Goal: Task Accomplishment & Management: Manage account settings

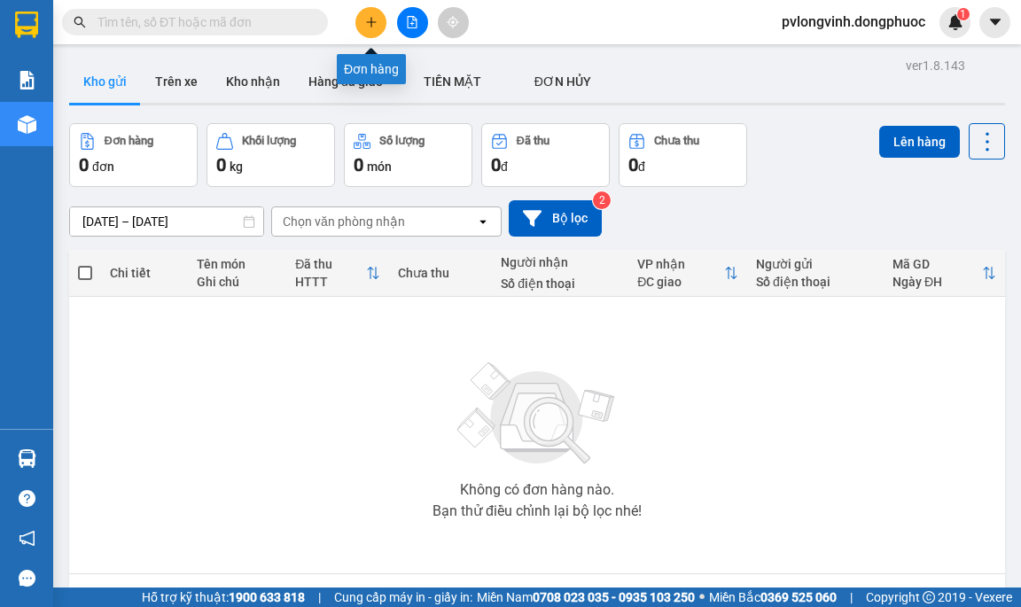
click at [381, 19] on button at bounding box center [370, 22] width 31 height 31
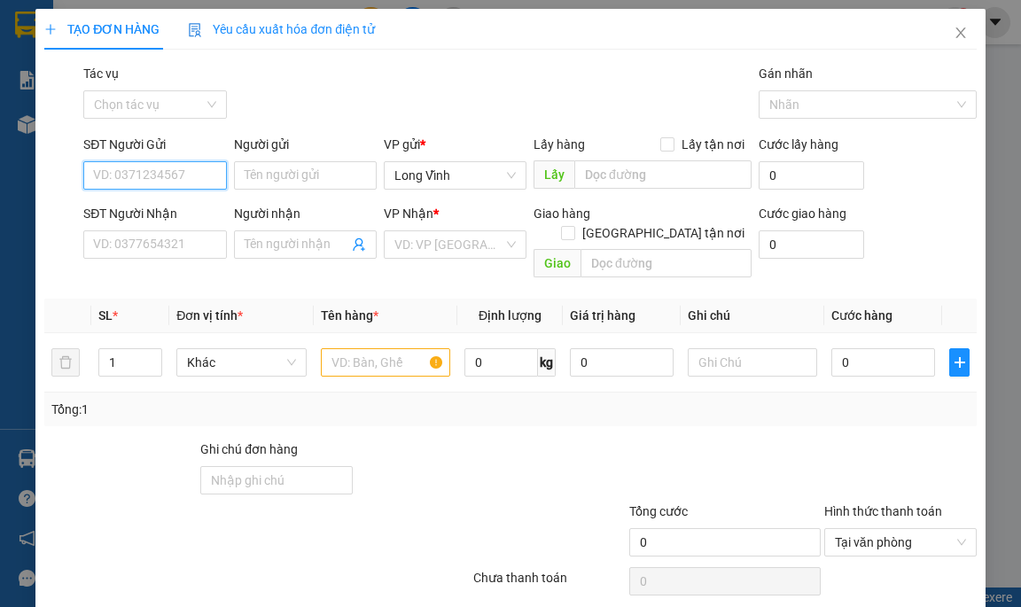
click at [160, 164] on input "SĐT Người Gửi" at bounding box center [154, 175] width 143 height 28
type input "0369039822"
click at [288, 172] on input "Người gửi" at bounding box center [305, 175] width 143 height 28
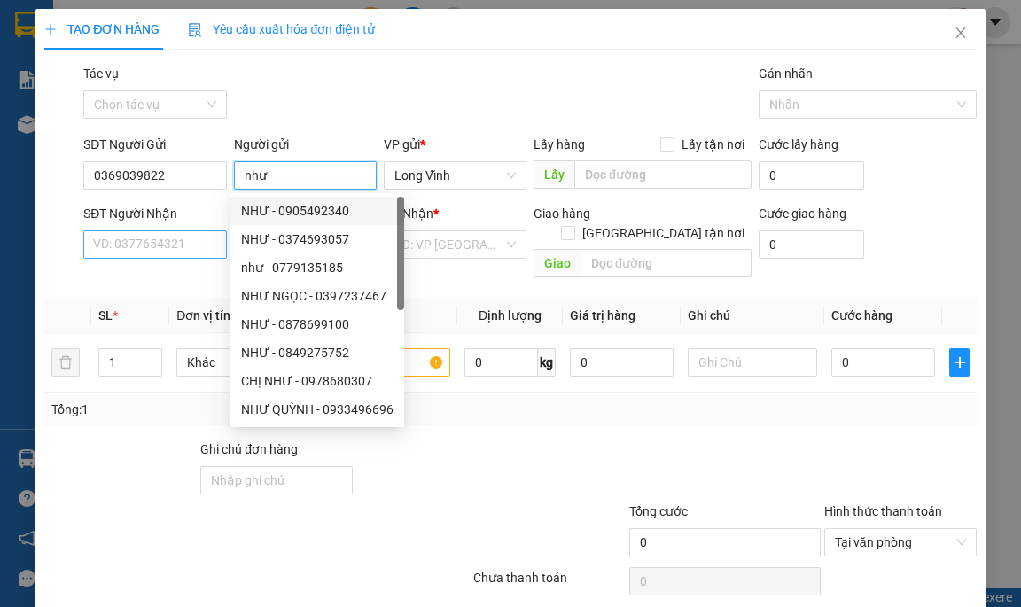
type input "như"
click at [180, 240] on input "SĐT Người Nhận" at bounding box center [154, 244] width 143 height 28
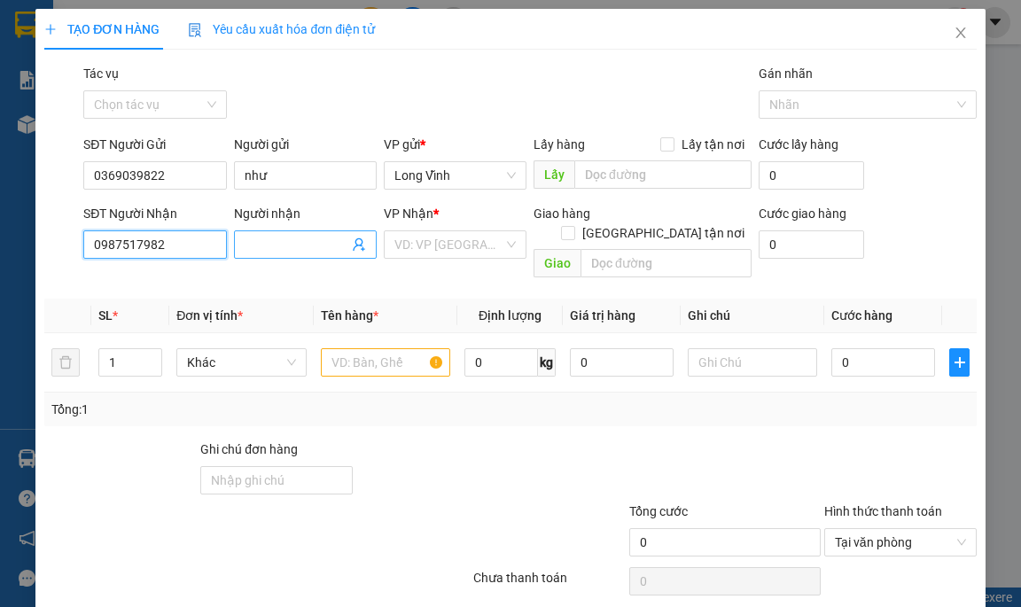
type input "0987517982"
click at [269, 235] on input "Người nhận" at bounding box center [297, 244] width 104 height 19
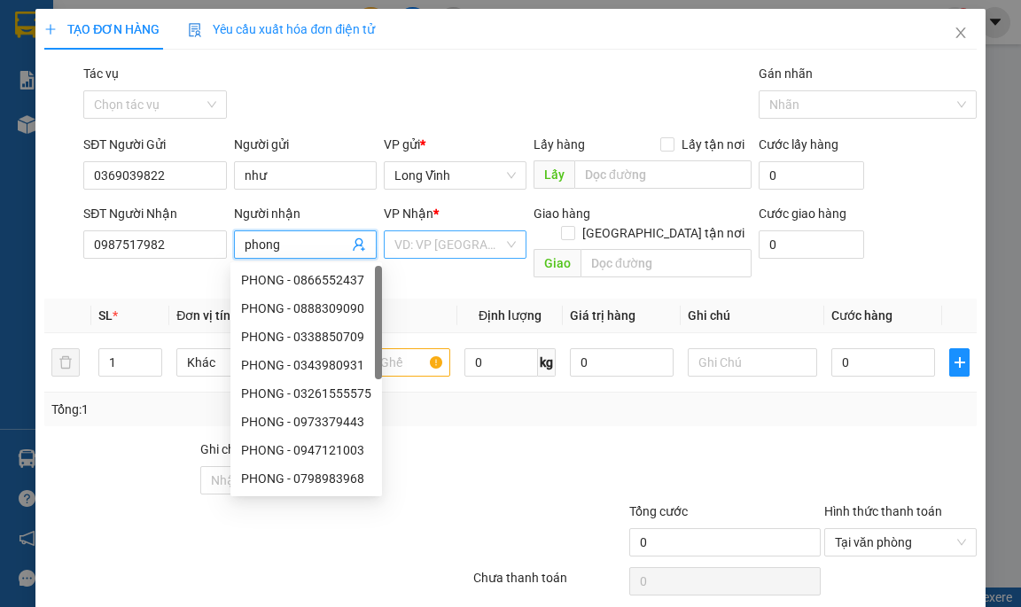
type input "phong"
click at [485, 245] on input "search" at bounding box center [448, 244] width 109 height 27
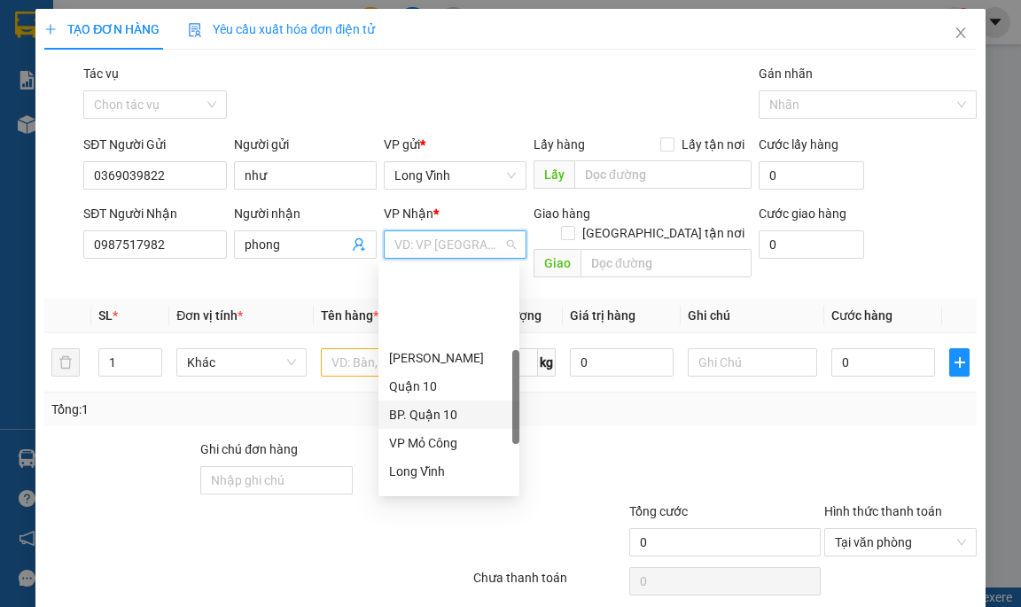
scroll to position [355, 0]
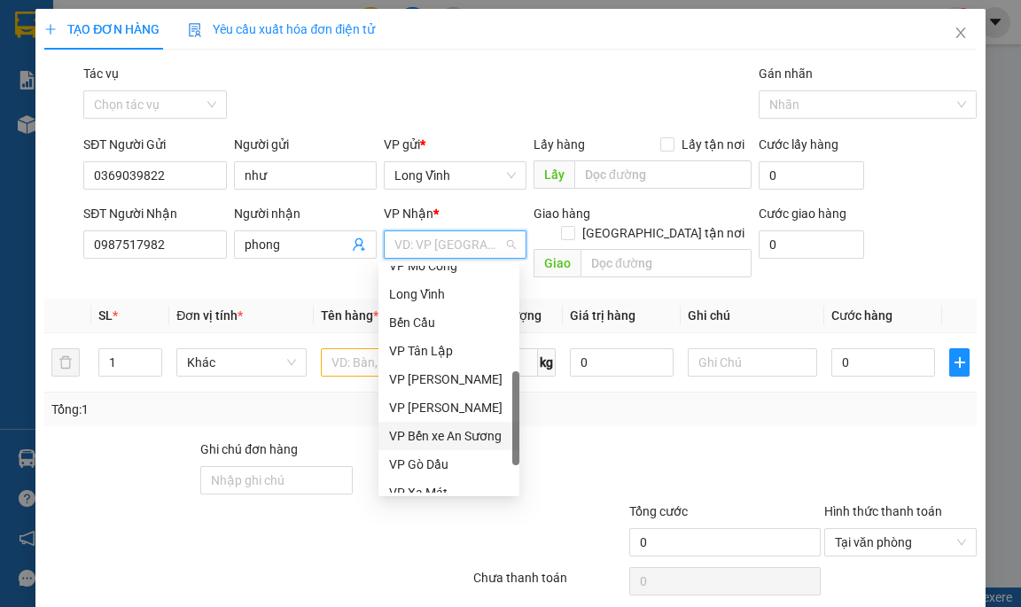
click at [476, 433] on div "VP Bến xe An Sương" at bounding box center [449, 435] width 120 height 19
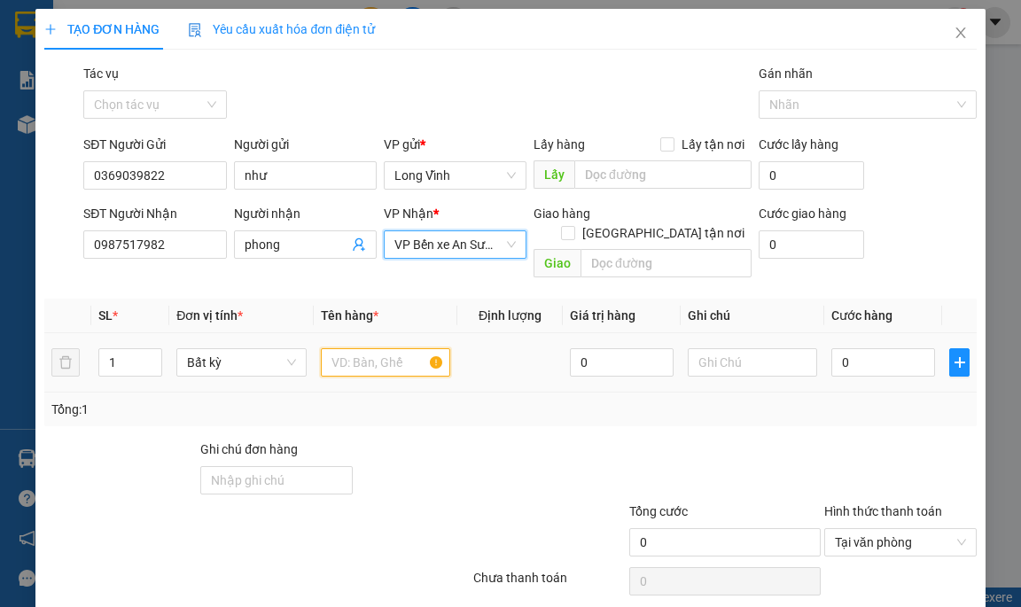
click at [369, 348] on input "text" at bounding box center [386, 362] width 130 height 28
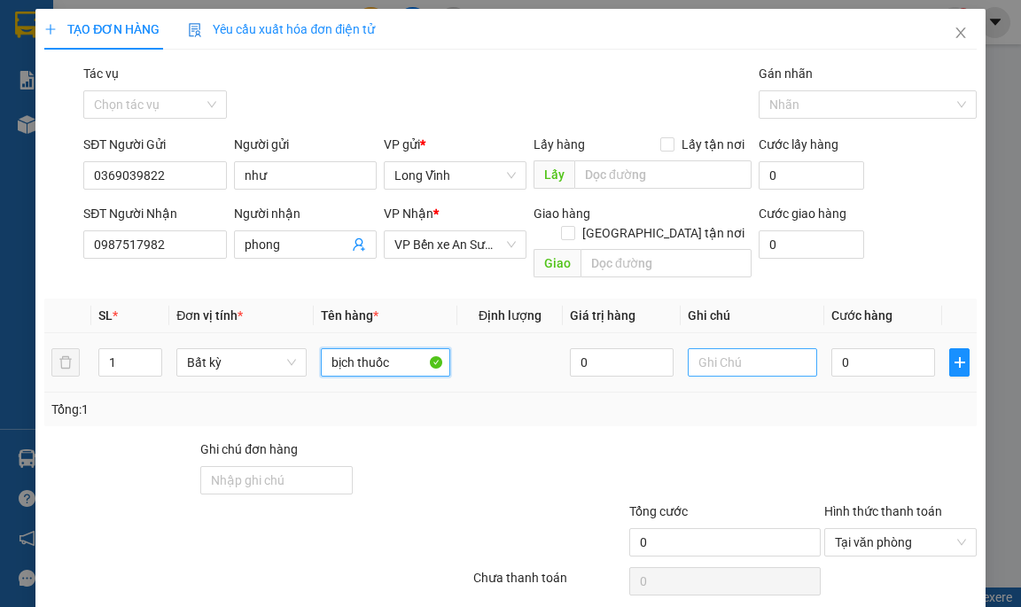
type input "bịch thuốc"
click at [724, 348] on input "text" at bounding box center [753, 362] width 130 height 28
type input "kđb"
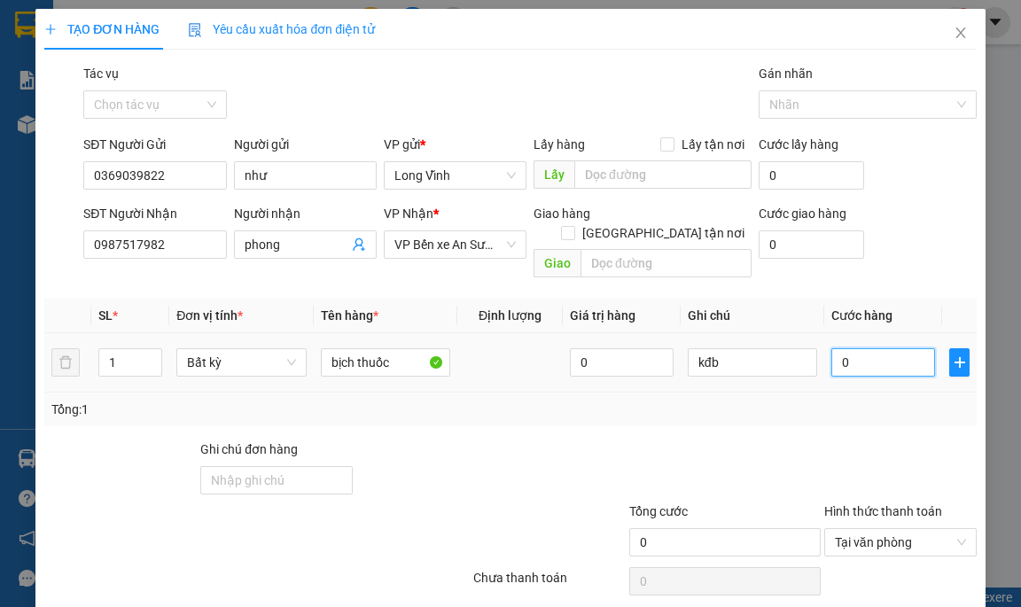
click at [872, 348] on input "0" at bounding box center [883, 362] width 104 height 28
type input "2"
type input "20"
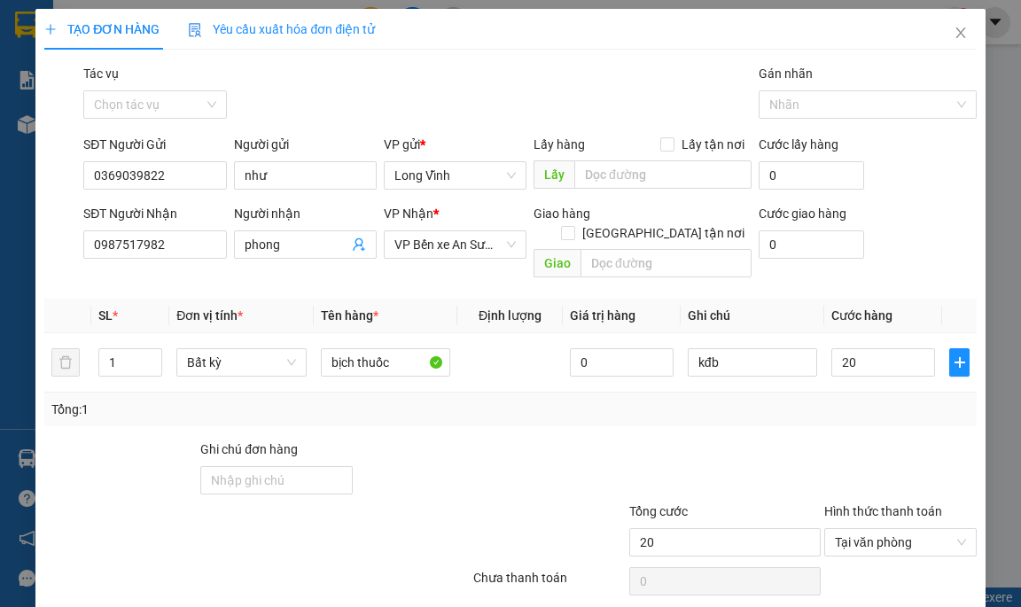
type input "20.000"
click at [499, 441] on div at bounding box center [472, 471] width 234 height 62
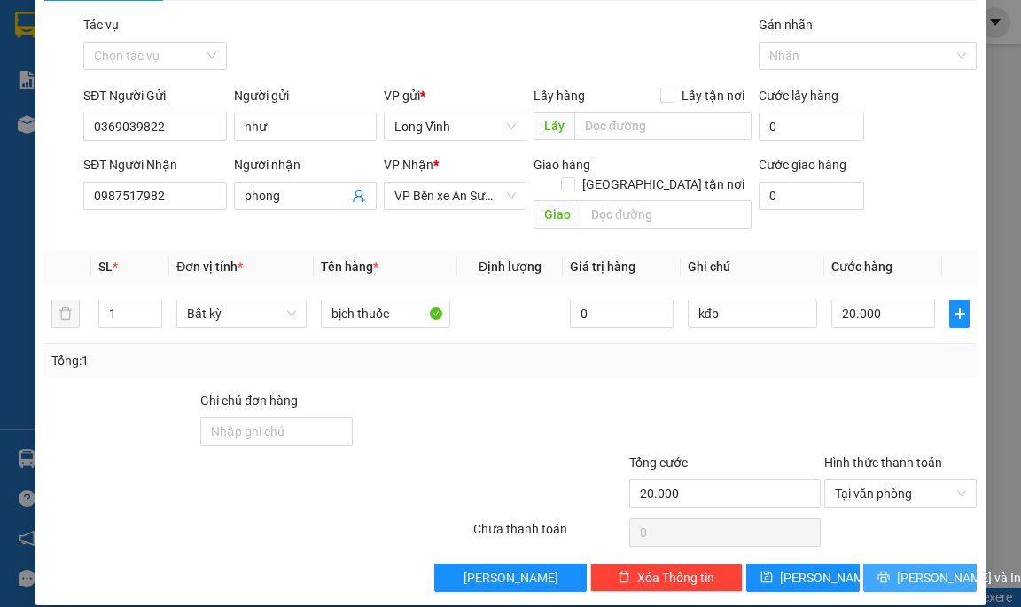
click at [909, 568] on span "Lưu và In" at bounding box center [959, 577] width 124 height 19
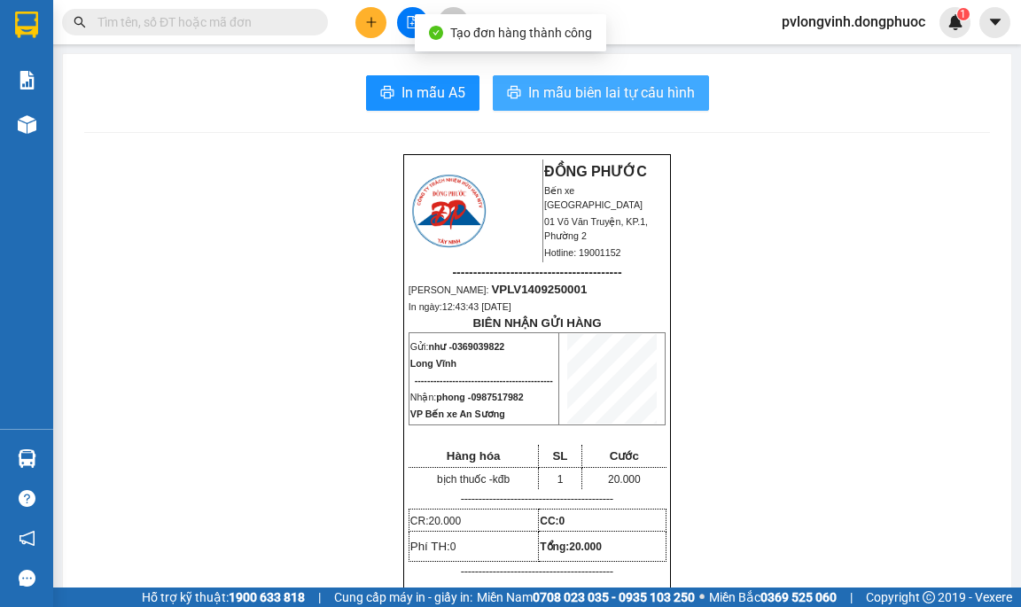
click at [596, 90] on span "In mẫu biên lai tự cấu hình" at bounding box center [611, 93] width 167 height 22
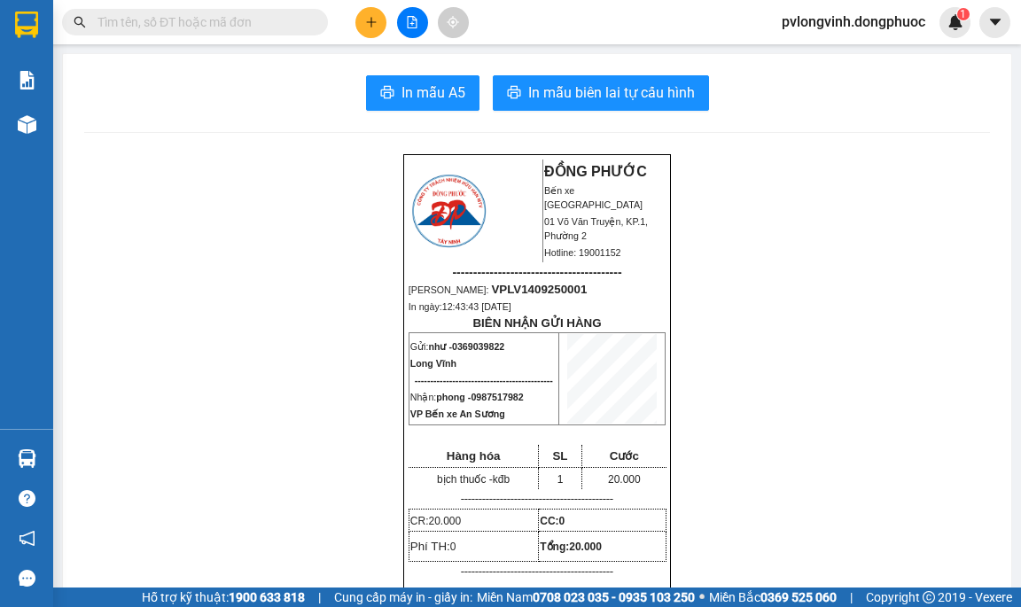
click at [378, 25] on button at bounding box center [370, 22] width 31 height 31
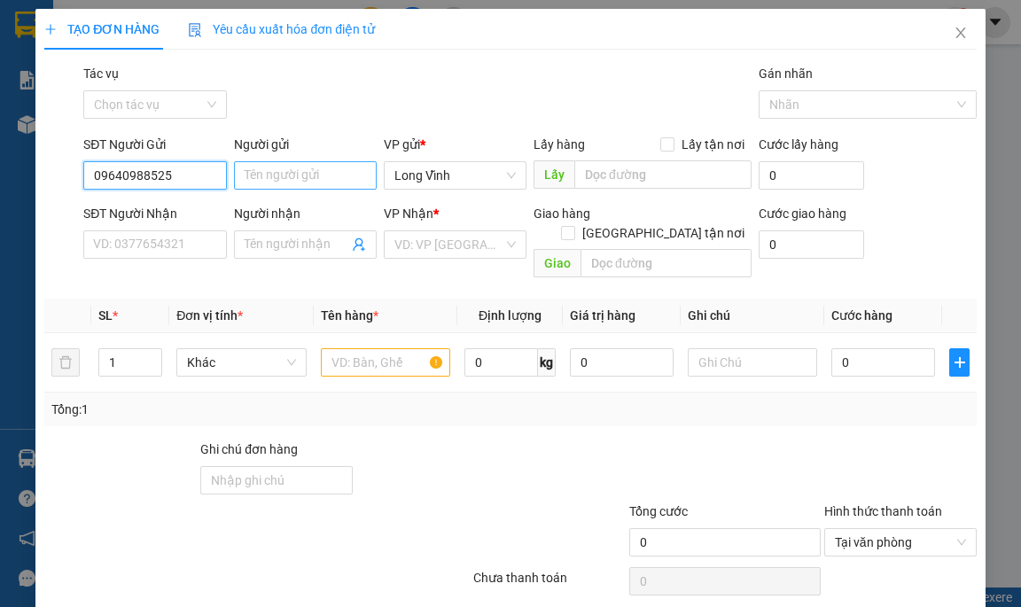
type input "09640988525"
click at [302, 171] on input "Người gửi" at bounding box center [305, 175] width 143 height 28
type input "t"
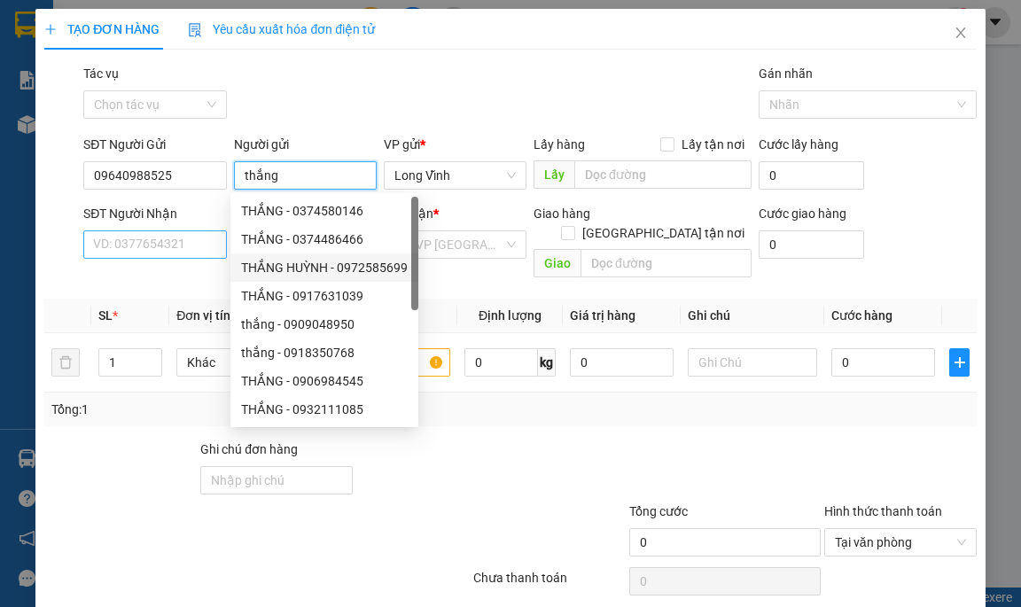
type input "thắng"
click at [200, 244] on input "SĐT Người Nhận" at bounding box center [154, 244] width 143 height 28
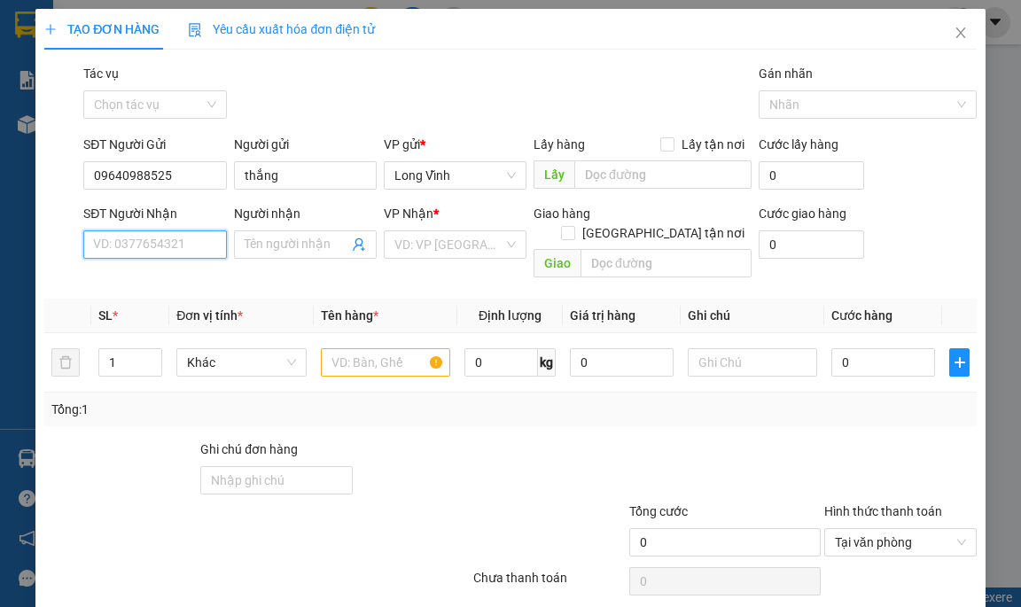
type input "0"
drag, startPoint x: 149, startPoint y: 183, endPoint x: 92, endPoint y: 182, distance: 56.8
click at [92, 182] on input "09640988525" at bounding box center [154, 175] width 143 height 28
click at [103, 238] on input "SĐT Người Nhận" at bounding box center [154, 244] width 143 height 28
paste input "09640988525"
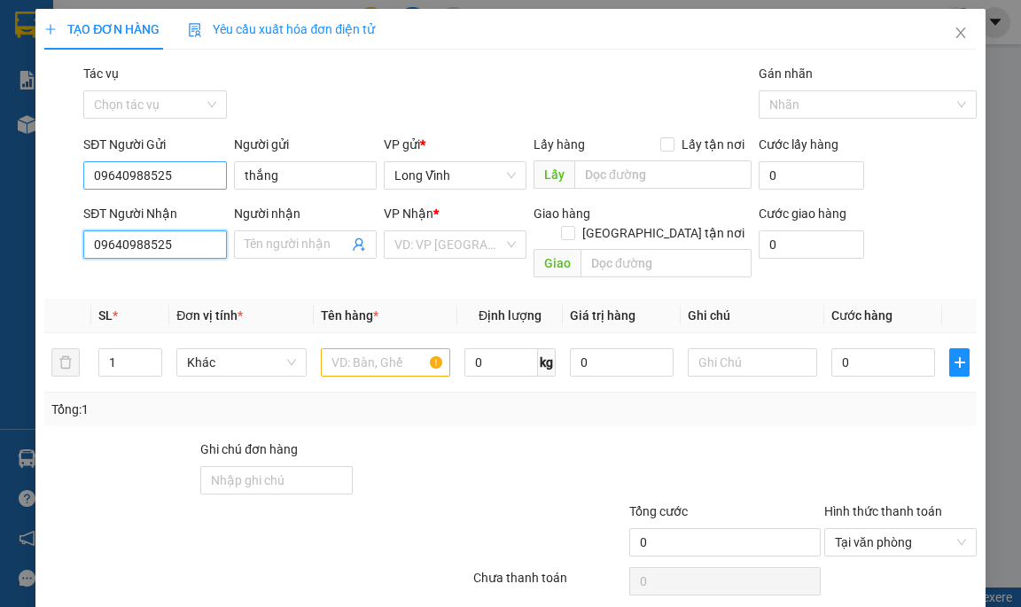
type input "09640988525"
click at [136, 175] on input "09640988525" at bounding box center [154, 175] width 143 height 28
click at [143, 175] on input "09640988525" at bounding box center [154, 175] width 143 height 28
click at [169, 180] on input "09640938525" at bounding box center [154, 175] width 143 height 28
type input "0964093852"
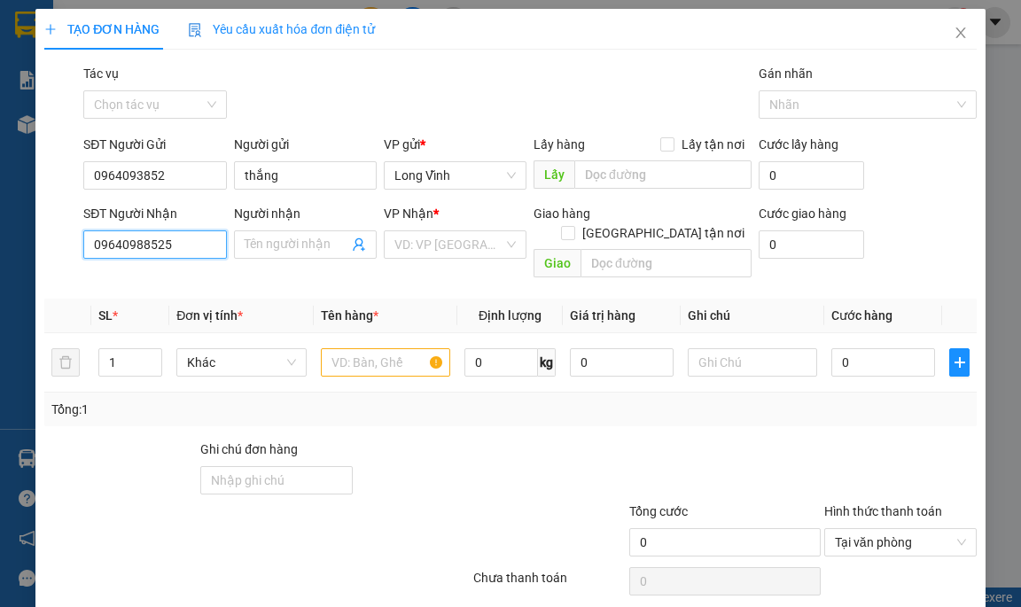
drag, startPoint x: 171, startPoint y: 240, endPoint x: 93, endPoint y: 237, distance: 78.1
click at [93, 237] on input "09640988525" at bounding box center [154, 244] width 143 height 28
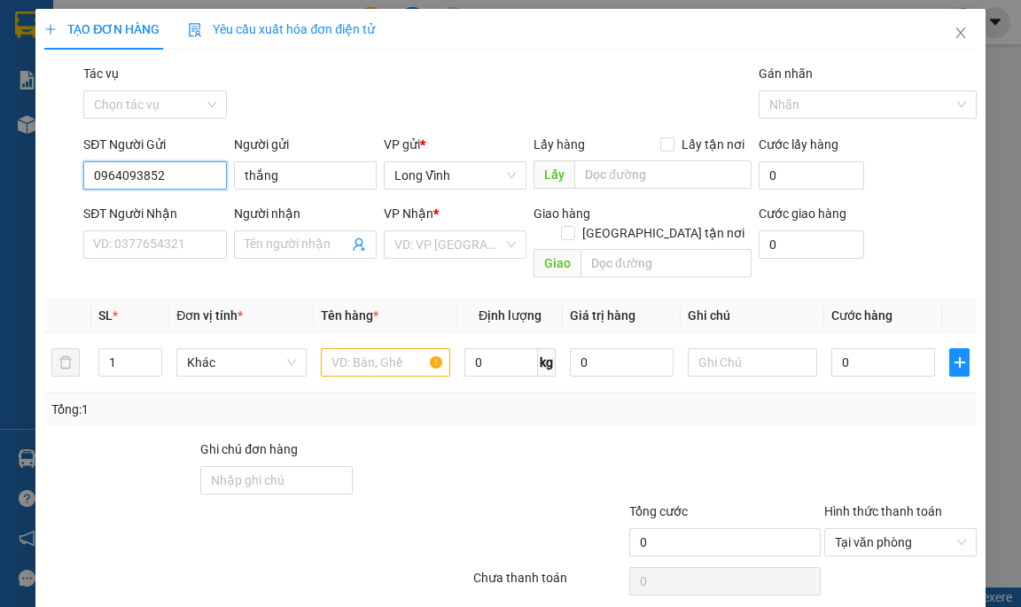
drag, startPoint x: 145, startPoint y: 170, endPoint x: 92, endPoint y: 175, distance: 53.4
click at [92, 175] on input "0964093852" at bounding box center [154, 175] width 143 height 28
click at [124, 248] on input "SĐT Người Nhận" at bounding box center [154, 244] width 143 height 28
paste input "0964093852"
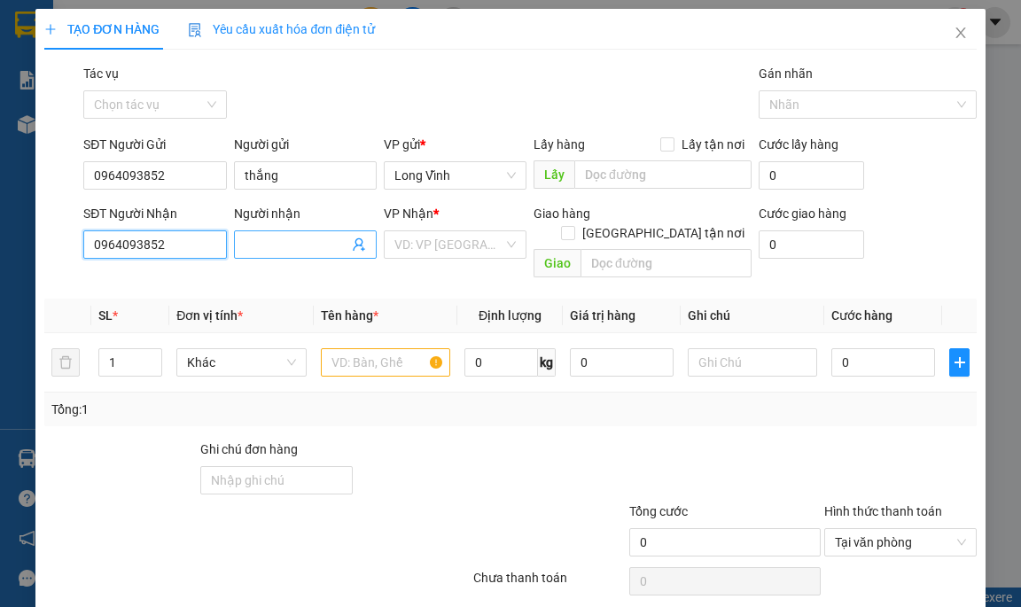
type input "0964093852"
click at [256, 246] on input "Người nhận" at bounding box center [297, 244] width 104 height 19
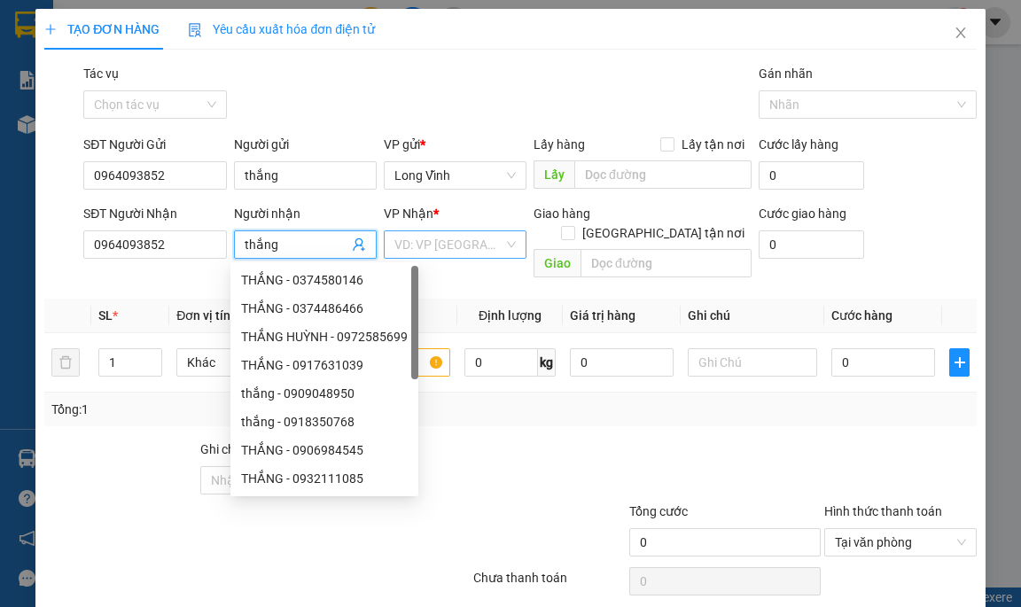
type input "thắng"
click at [489, 253] on input "search" at bounding box center [448, 244] width 109 height 27
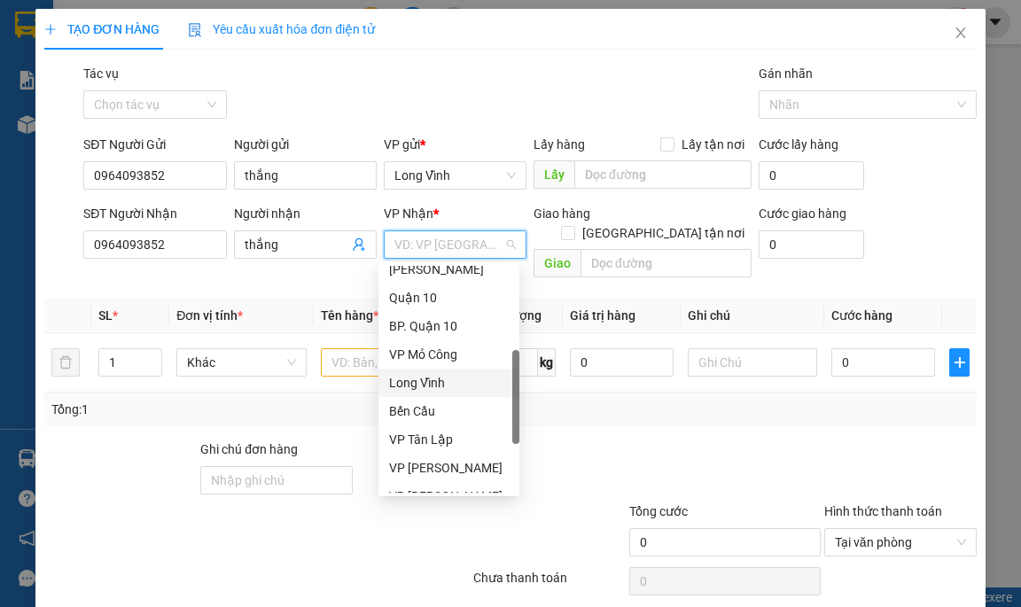
scroll to position [177, 0]
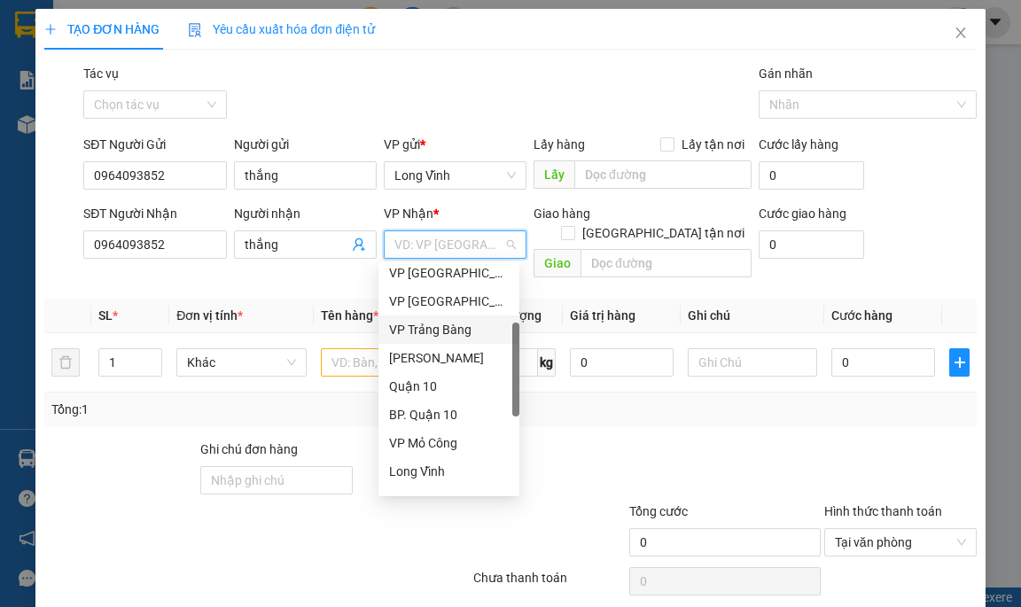
click at [448, 330] on div "VP Trảng Bàng" at bounding box center [449, 329] width 120 height 19
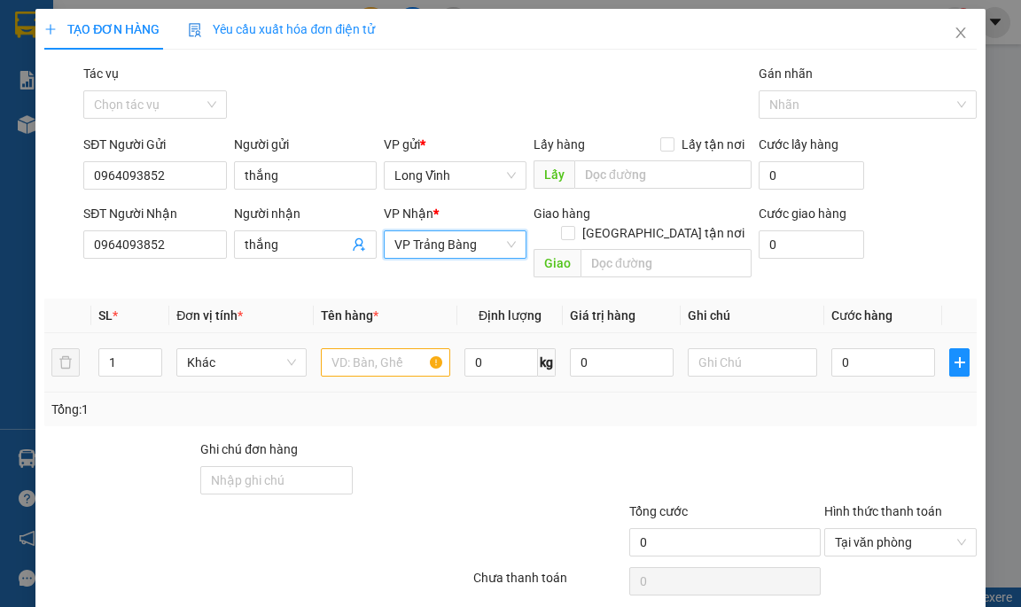
click at [397, 345] on div at bounding box center [386, 362] width 130 height 35
click at [391, 348] on input "text" at bounding box center [386, 362] width 130 height 28
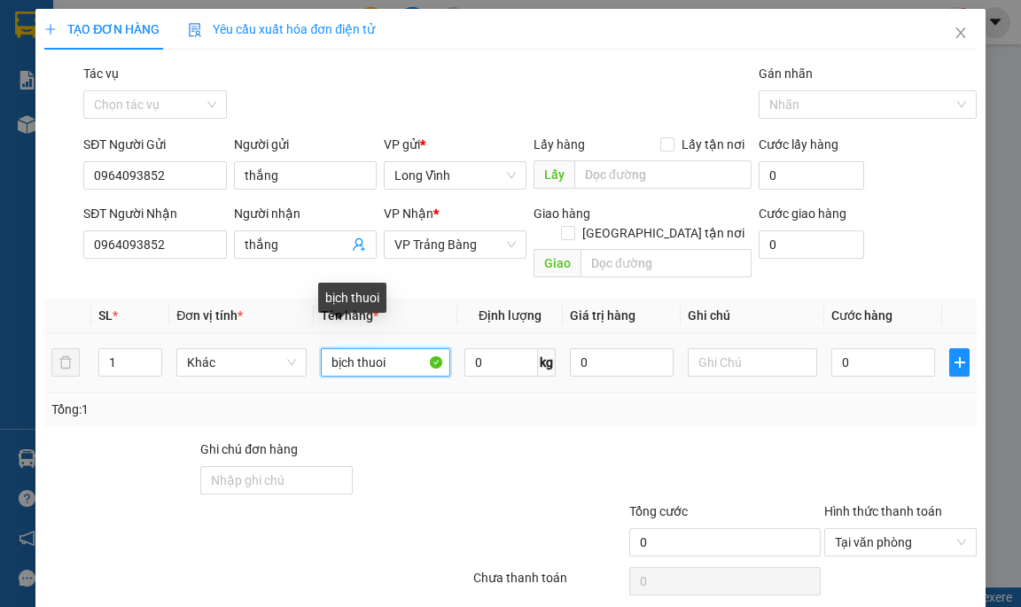
click at [396, 348] on input "bịch thuoi" at bounding box center [386, 362] width 130 height 28
type input "bịch thuốc"
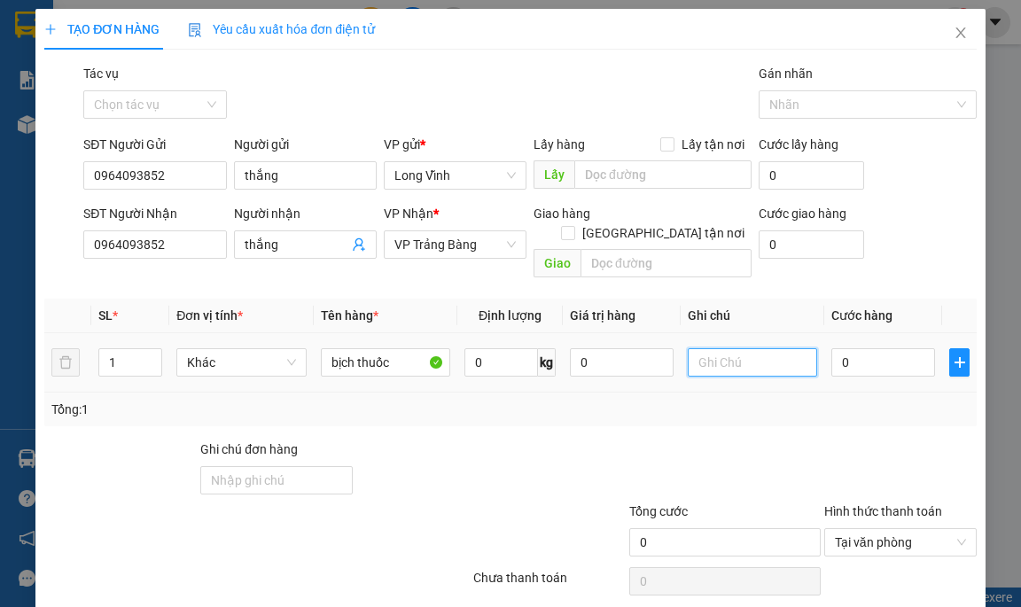
click at [775, 348] on input "text" at bounding box center [753, 362] width 130 height 28
type input "kđb"
click at [850, 348] on input "0" at bounding box center [883, 362] width 104 height 28
type input "2"
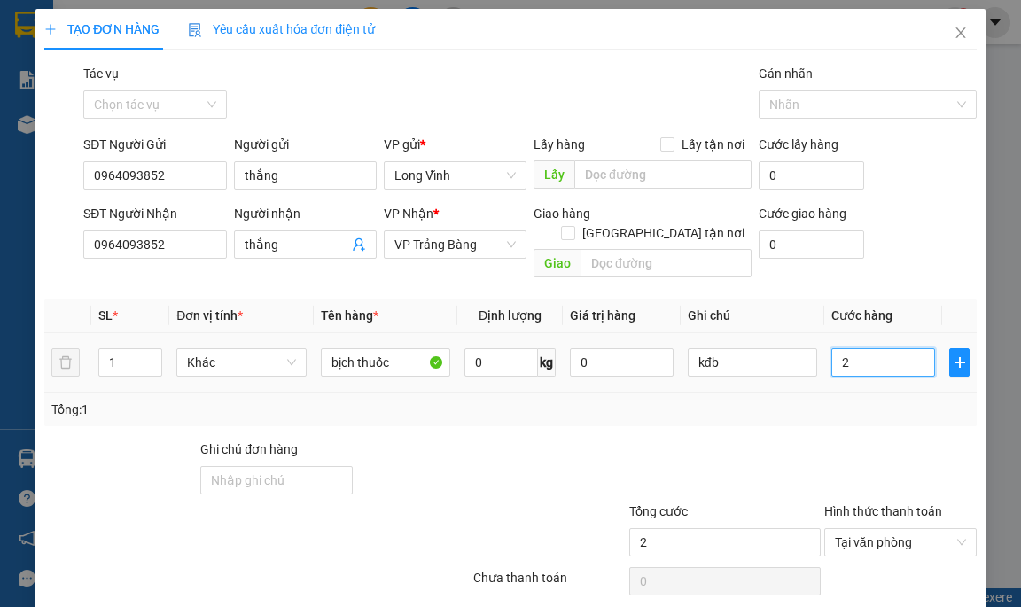
type input "20"
type input "2"
type input "0"
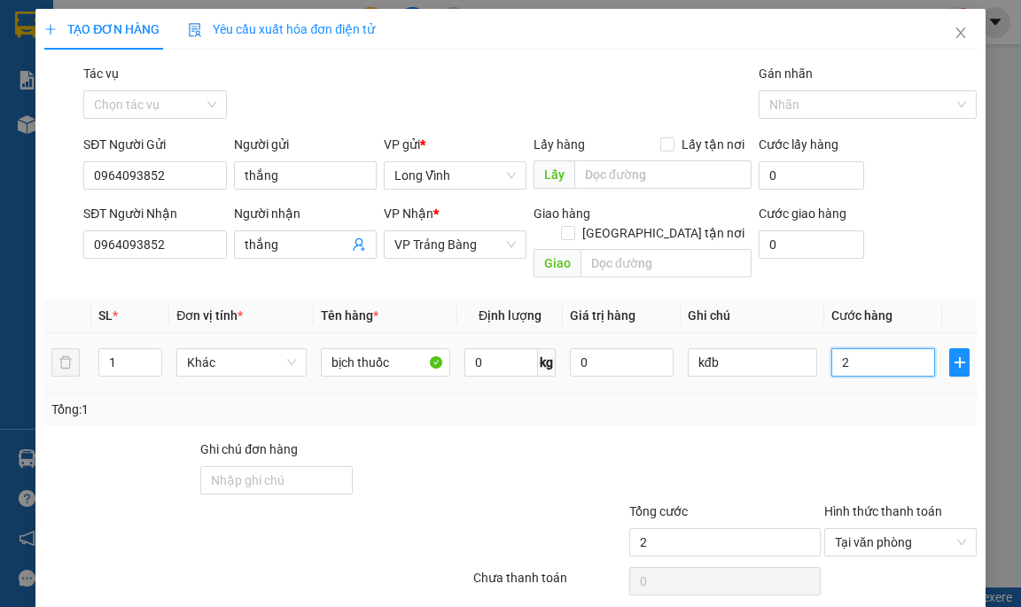
type input "0"
type input "02"
type input "2"
type input "025"
type input "25"
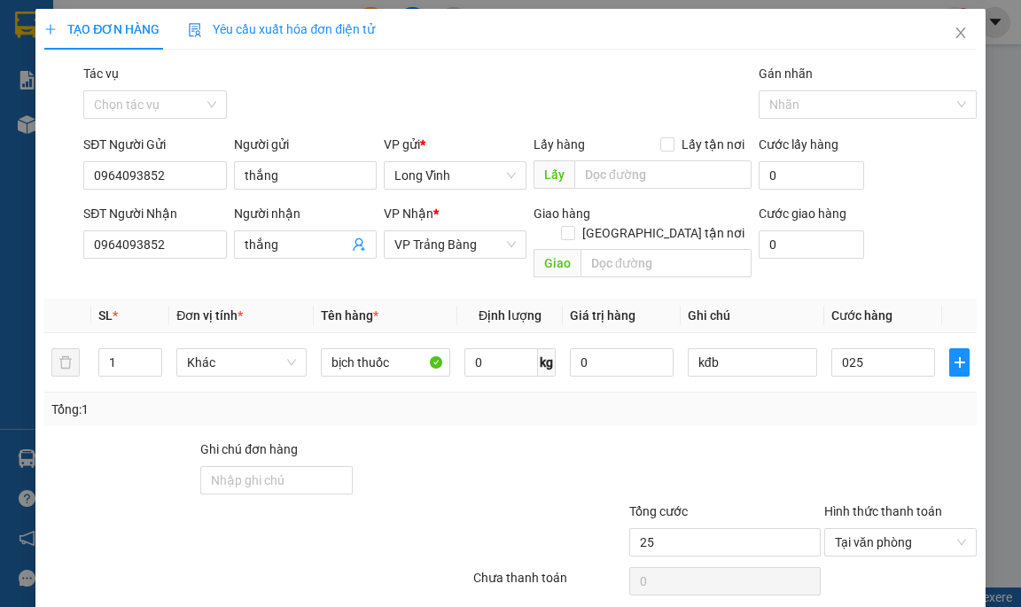
type input "25.000"
click at [904, 260] on div "SĐT Người Nhận 0964093852 Người nhận thắng VP Nhận * VP Trảng Bàng Giao hàng Gi…" at bounding box center [530, 245] width 900 height 82
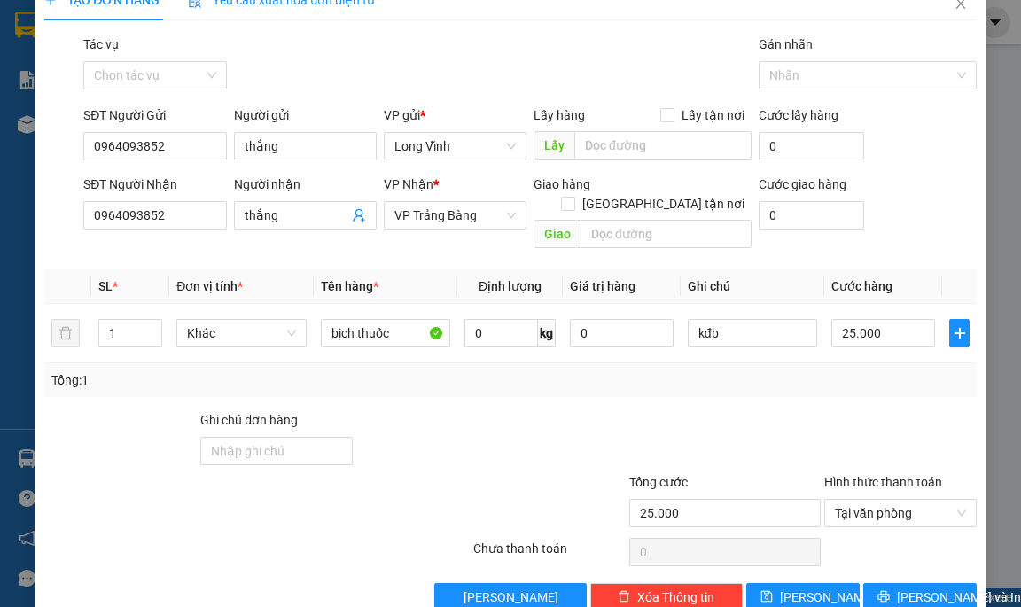
scroll to position [49, 0]
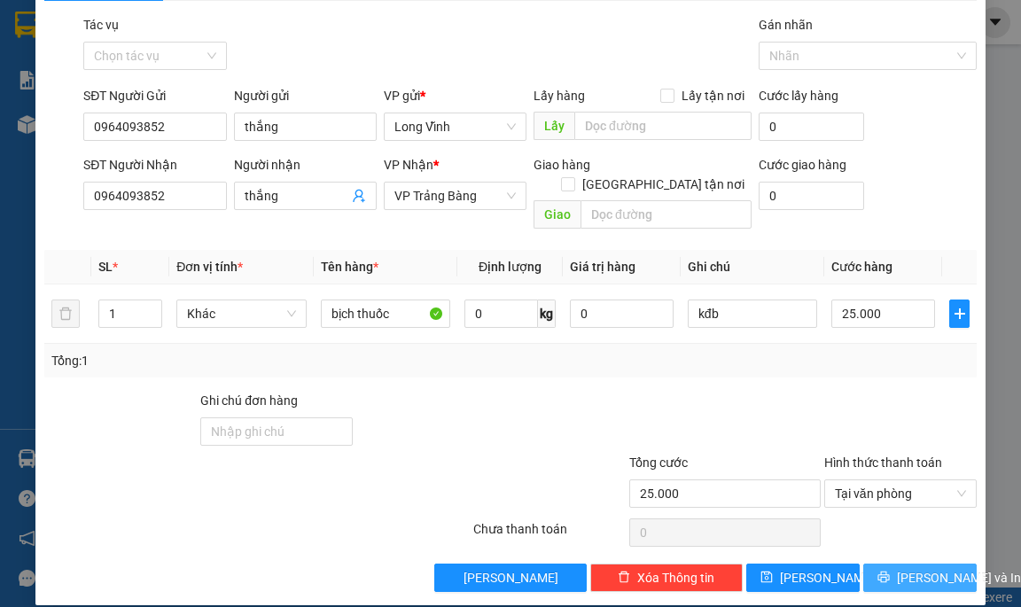
click at [924, 568] on span "Lưu và In" at bounding box center [959, 577] width 124 height 19
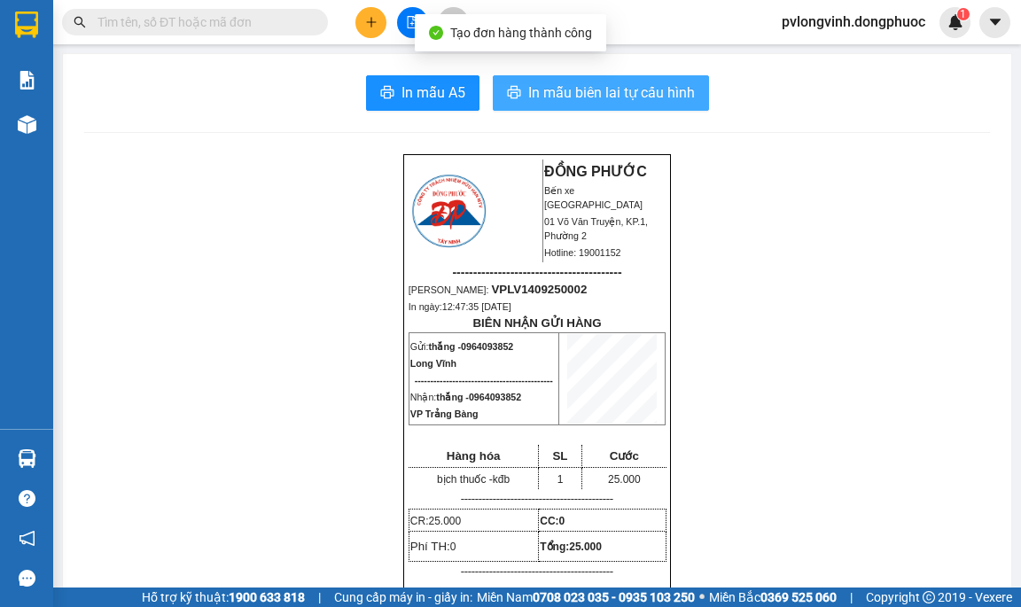
click at [586, 83] on span "In mẫu biên lai tự cấu hình" at bounding box center [611, 93] width 167 height 22
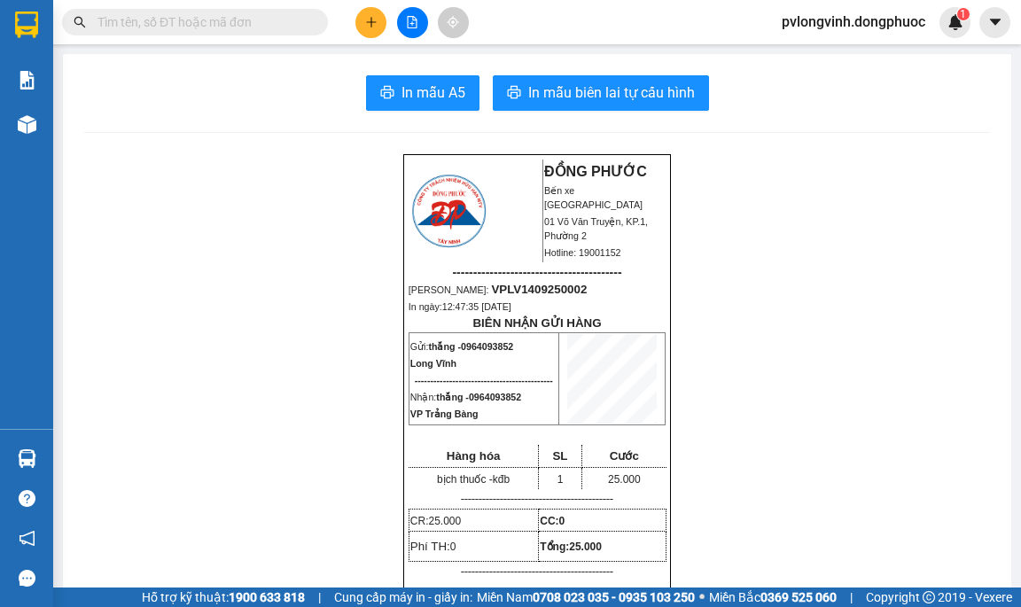
click at [203, 27] on input "text" at bounding box center [201, 21] width 209 height 19
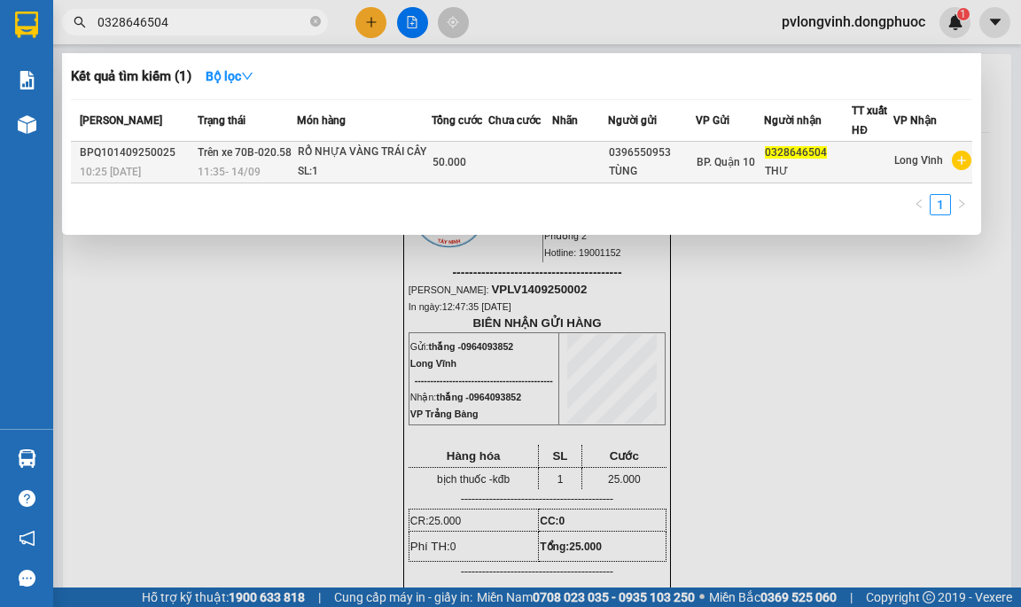
type input "0328646504"
click at [582, 165] on td at bounding box center [580, 163] width 56 height 42
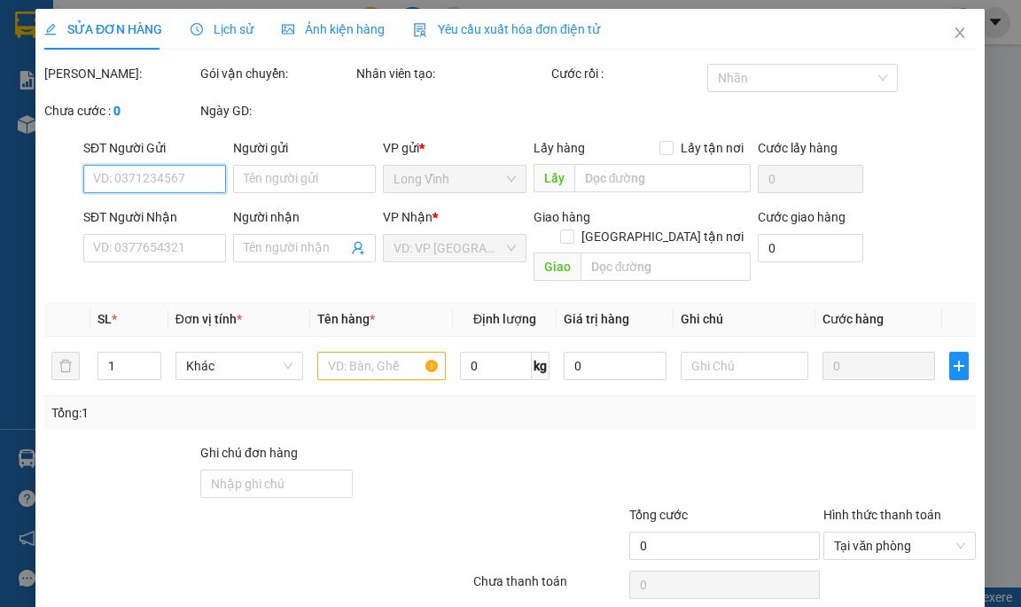
type input "0396550953"
type input "TÙNG"
type input "0328646504"
type input "THƯ"
type input "50.000"
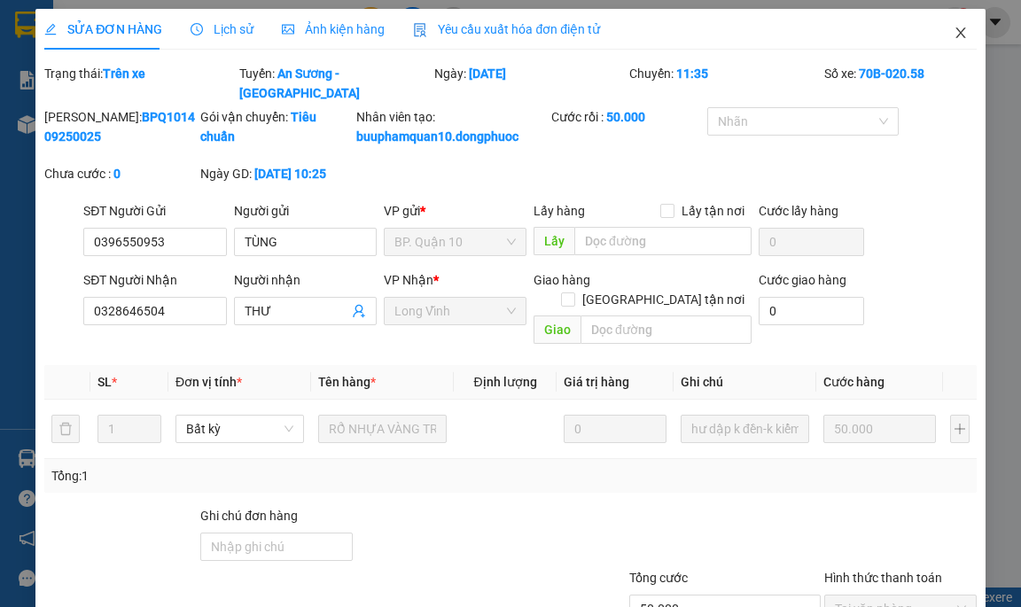
click at [954, 38] on icon "close" at bounding box center [961, 33] width 14 height 14
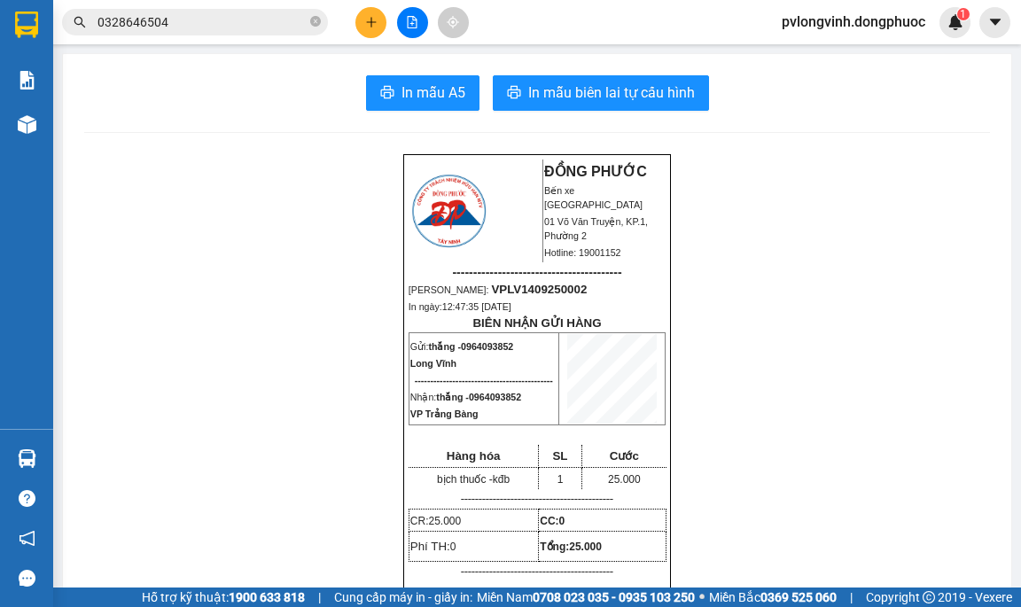
click at [249, 25] on input "0328646504" at bounding box center [201, 21] width 209 height 19
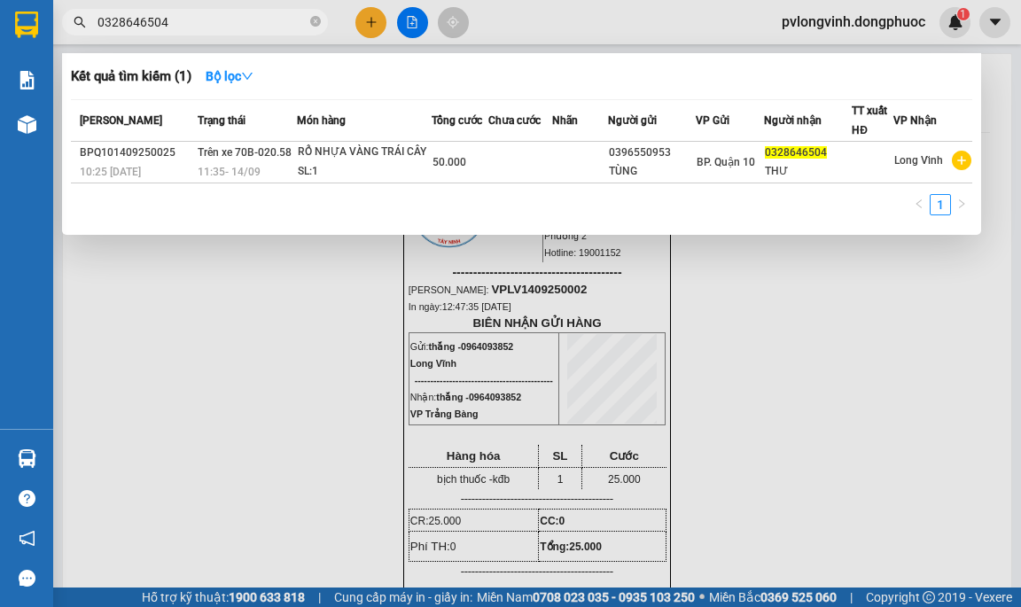
click at [122, 21] on input "0328646504" at bounding box center [201, 21] width 209 height 19
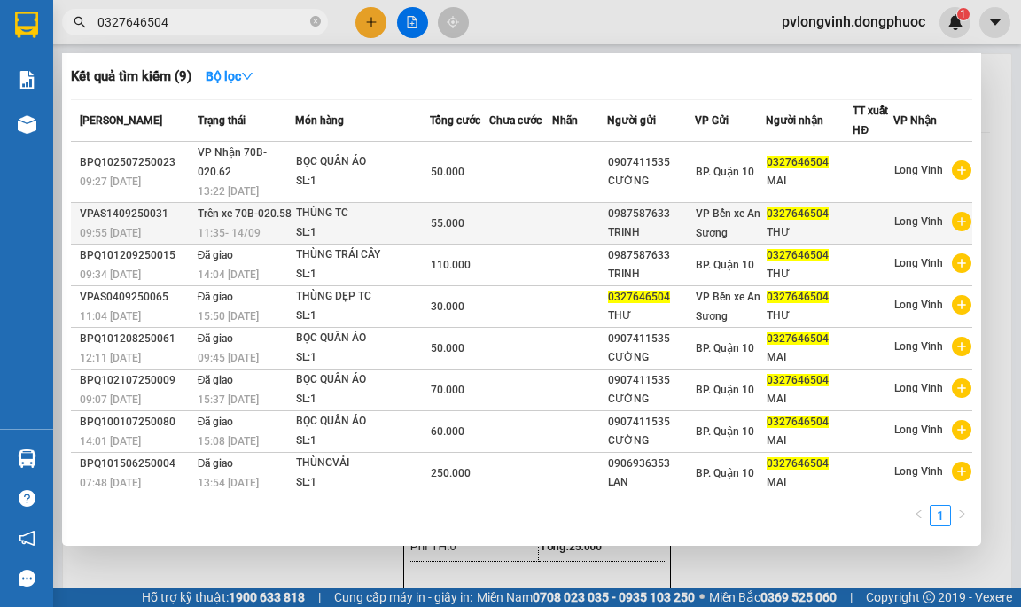
type input "0327646504"
click at [593, 231] on td at bounding box center [579, 224] width 55 height 42
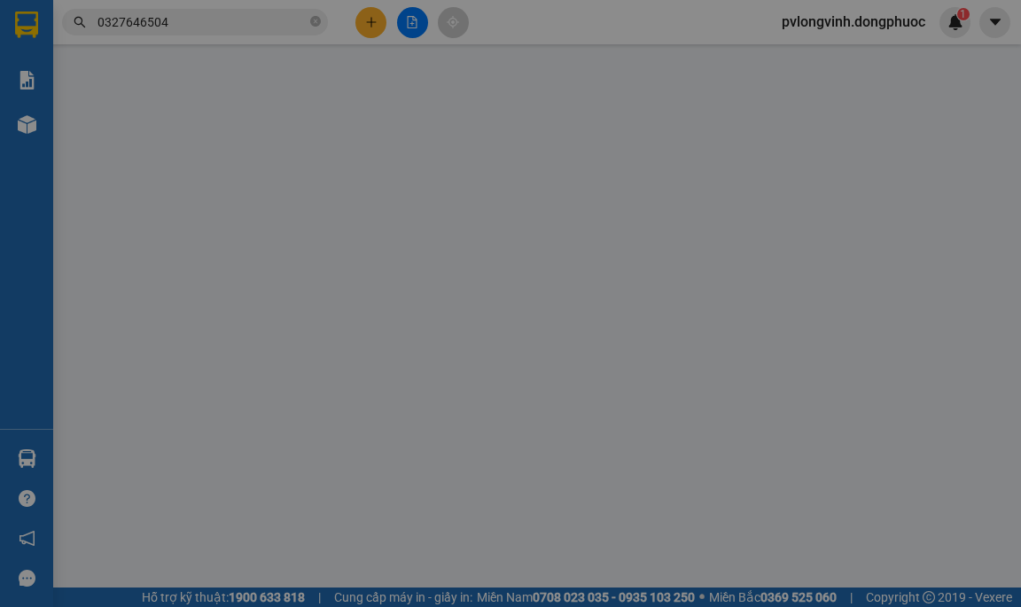
type input "0987587633"
type input "TRINH"
type input "0327646504"
type input "THƯ"
type input "55.000"
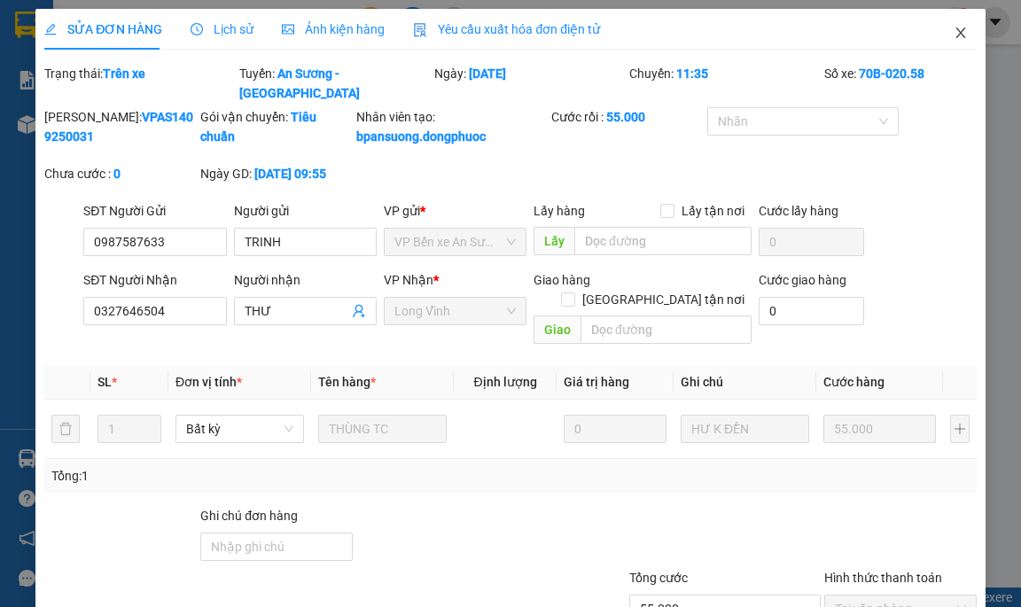
click at [938, 35] on span "Close" at bounding box center [961, 34] width 50 height 50
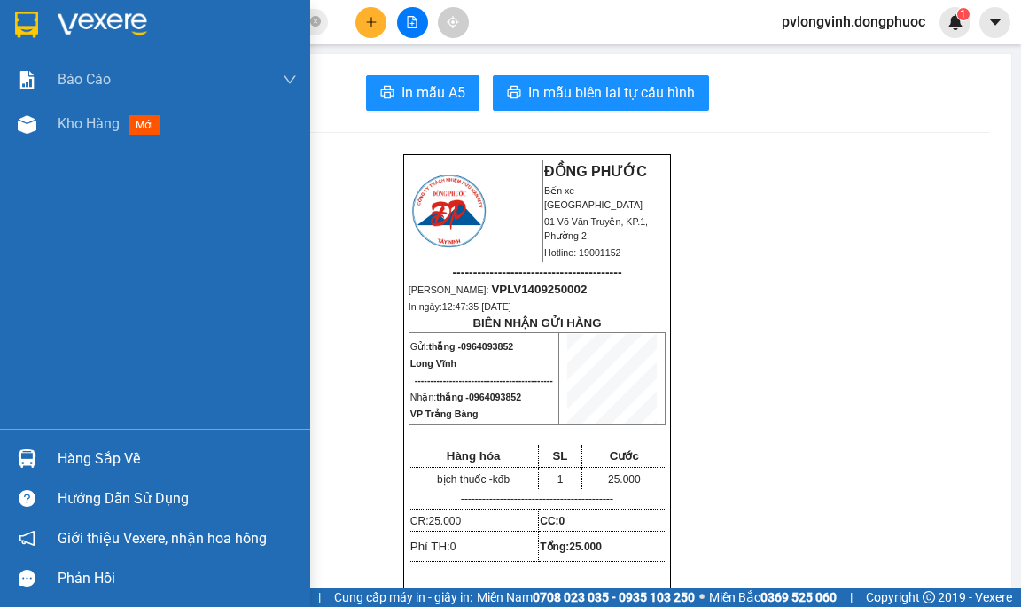
click at [58, 469] on div "Hàng sắp về" at bounding box center [177, 459] width 239 height 27
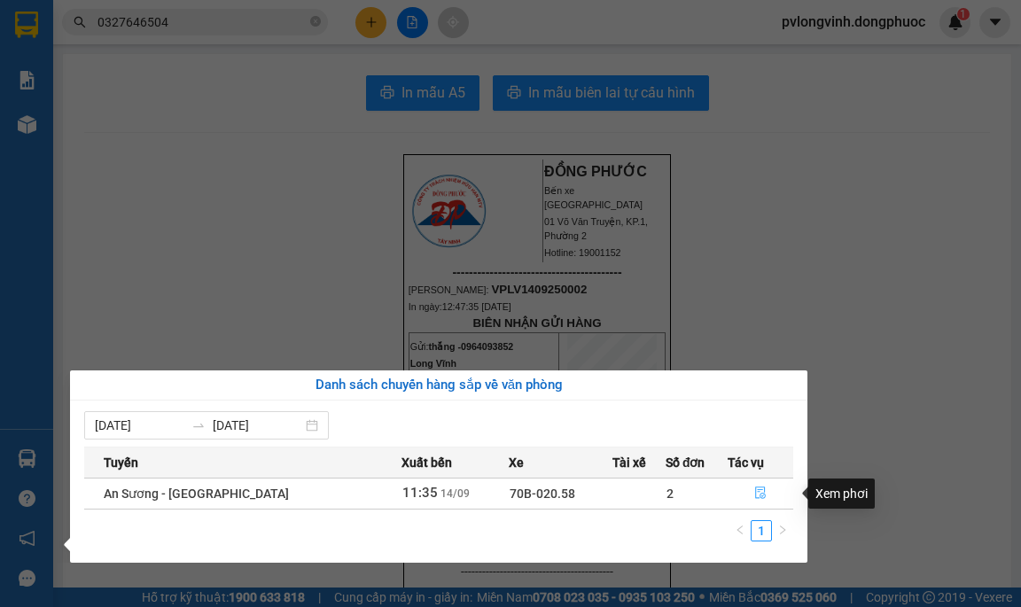
click at [762, 495] on icon "file-done" at bounding box center [760, 493] width 12 height 12
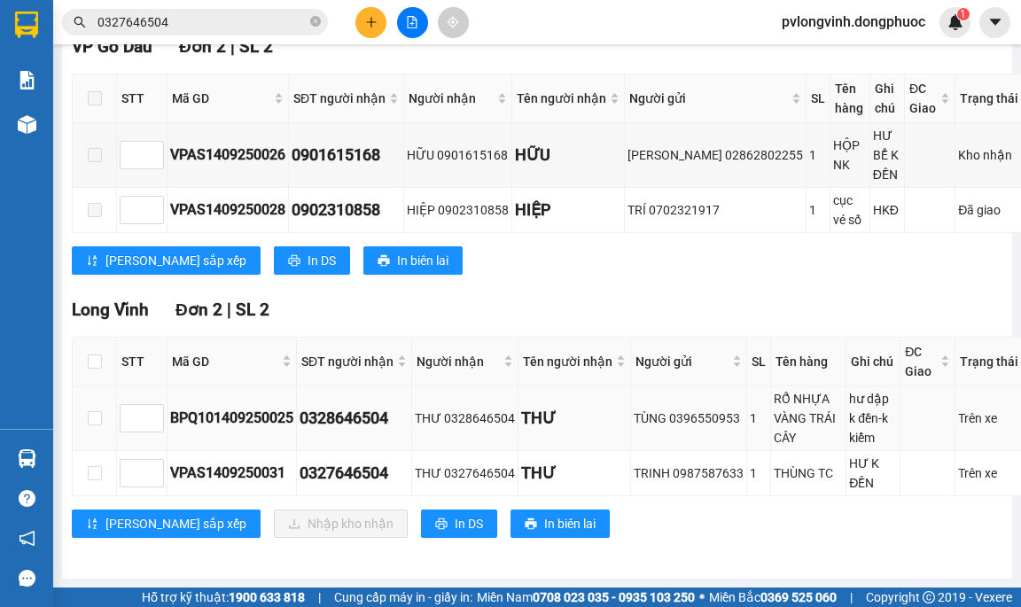
scroll to position [811, 0]
click at [95, 355] on input "checkbox" at bounding box center [95, 362] width 14 height 14
checkbox input "true"
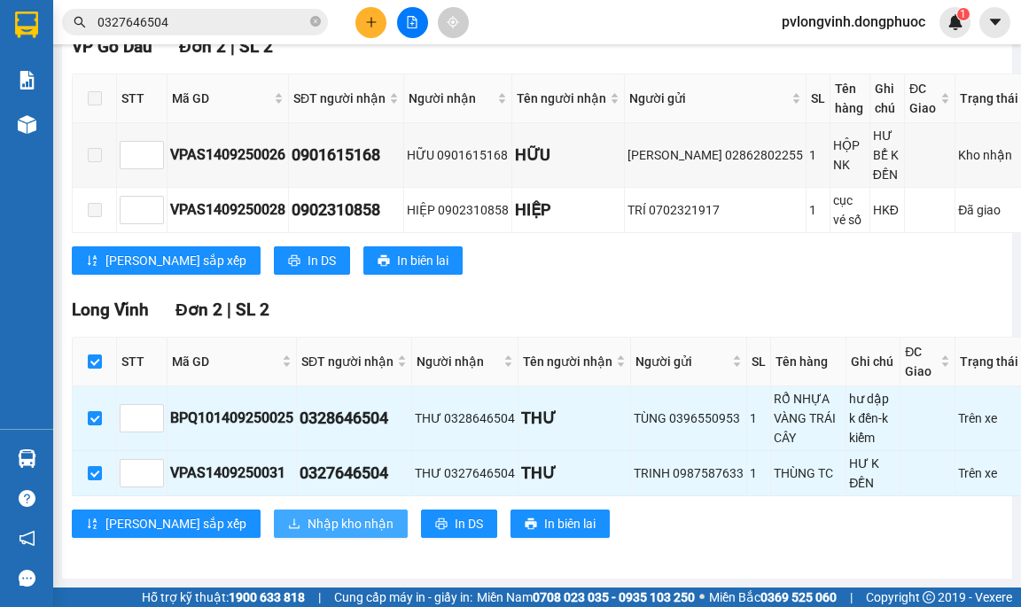
click at [308, 518] on span "Nhập kho nhận" at bounding box center [351, 523] width 86 height 19
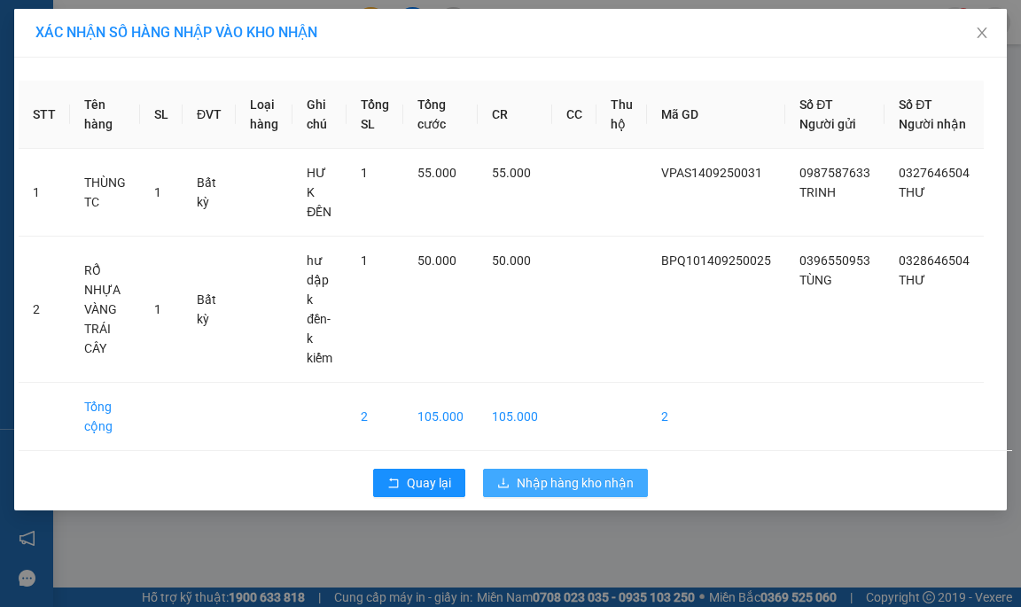
click at [543, 473] on span "Nhập hàng kho nhận" at bounding box center [575, 482] width 117 height 19
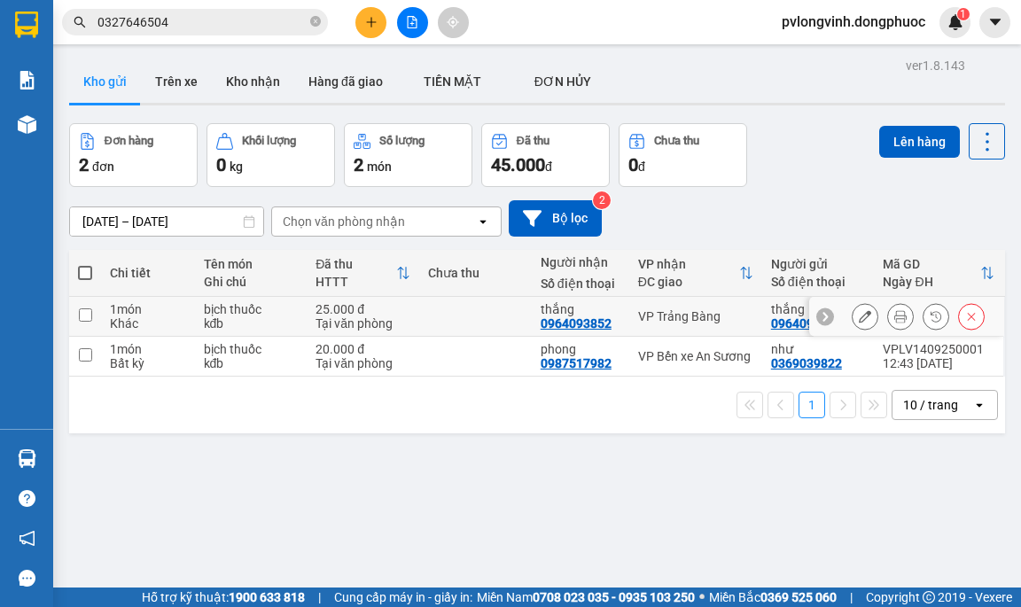
click at [85, 313] on input "checkbox" at bounding box center [85, 314] width 13 height 13
checkbox input "true"
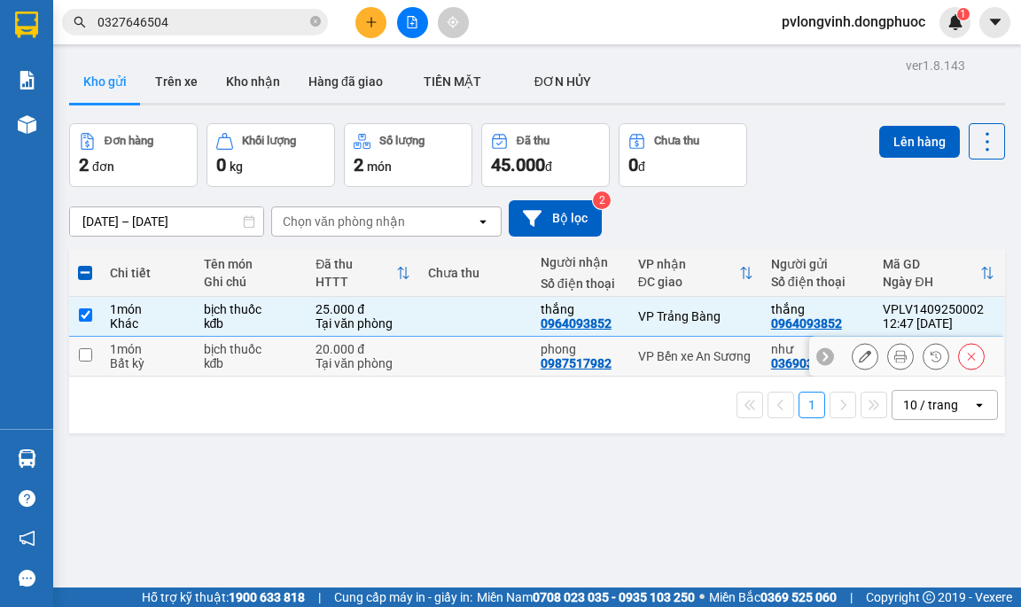
click at [85, 352] on input "checkbox" at bounding box center [85, 354] width 13 height 13
checkbox input "true"
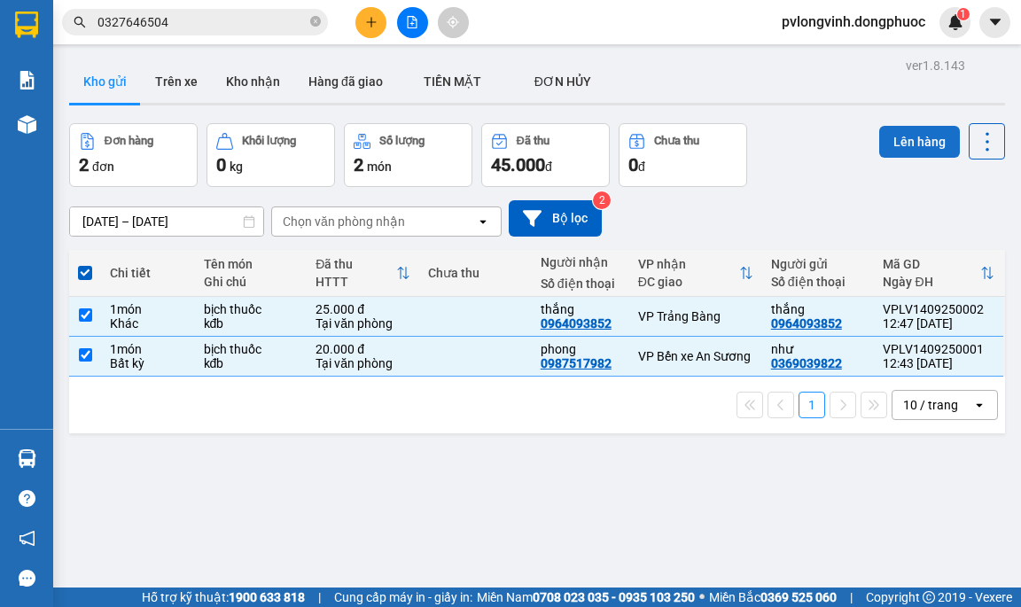
click at [886, 148] on button "Lên hàng" at bounding box center [919, 142] width 81 height 32
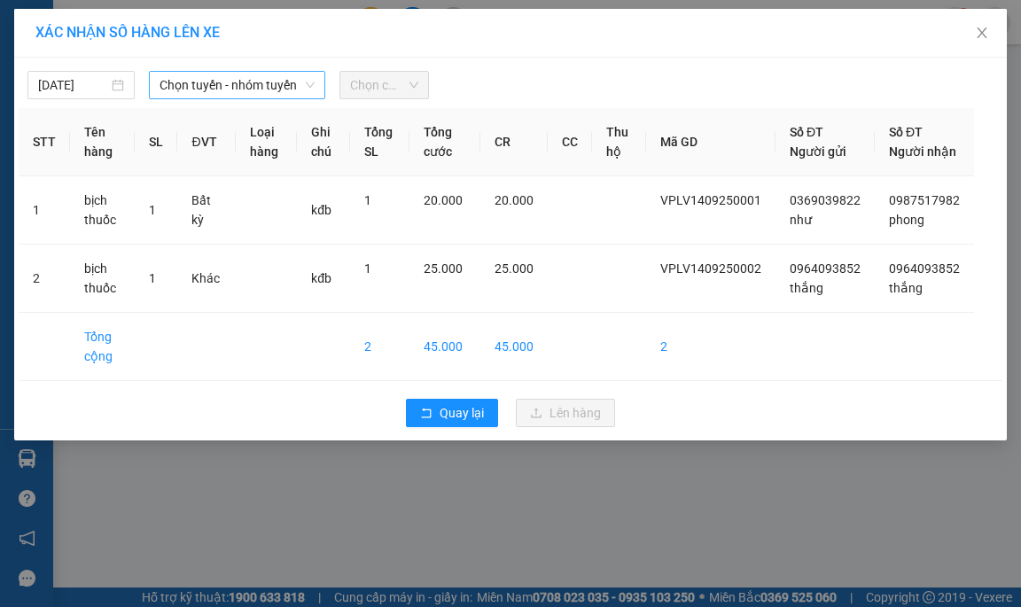
click at [226, 81] on span "Chọn tuyến - nhóm tuyến" at bounding box center [237, 85] width 155 height 27
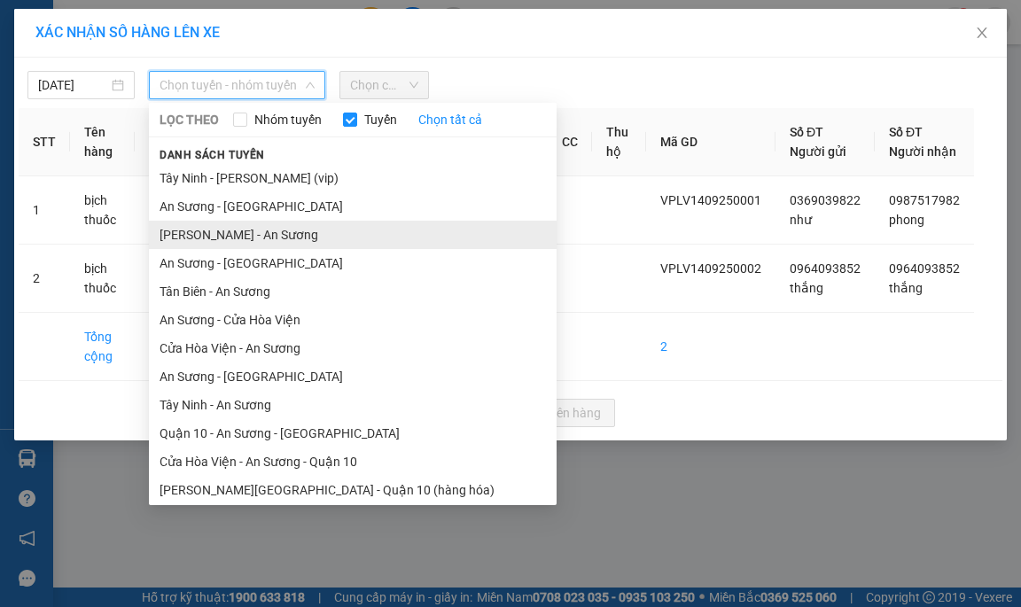
click at [206, 232] on li "Châu Thành - An Sương" at bounding box center [353, 235] width 408 height 28
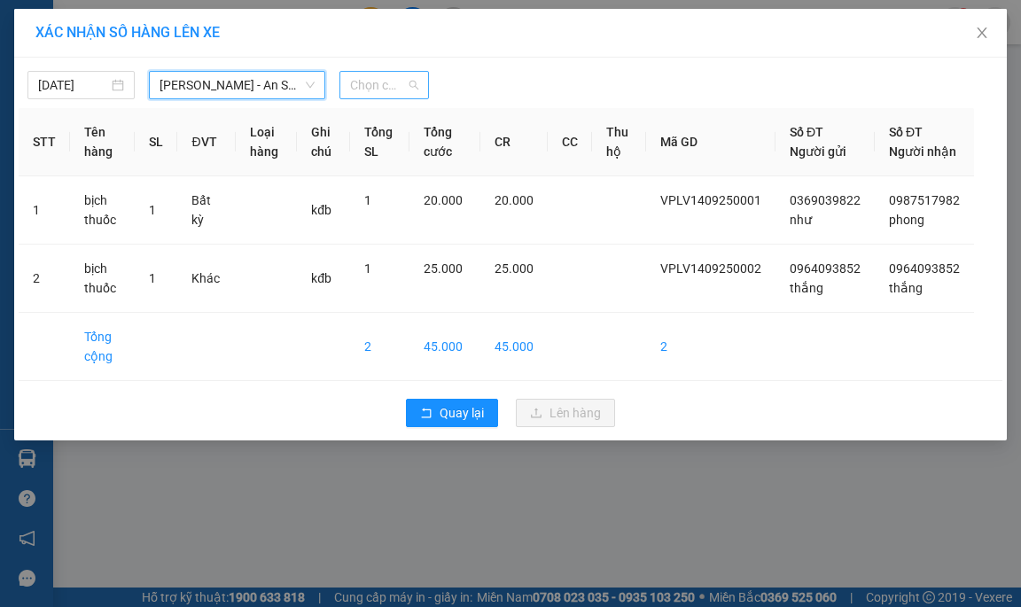
drag, startPoint x: 384, startPoint y: 91, endPoint x: 384, endPoint y: 109, distance: 17.7
click at [384, 94] on span "Chọn chuyến" at bounding box center [384, 85] width 68 height 27
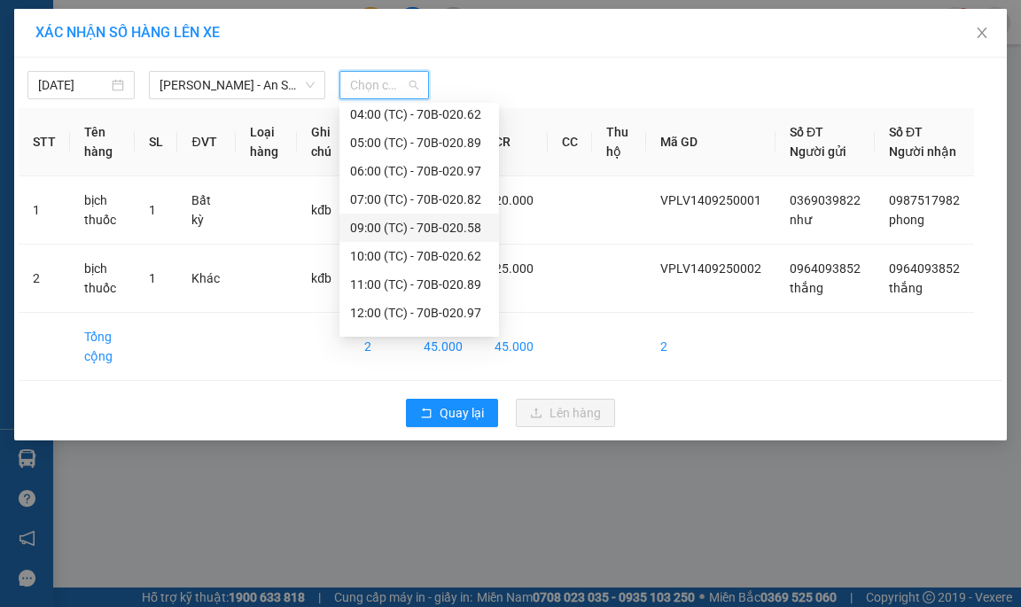
scroll to position [89, 0]
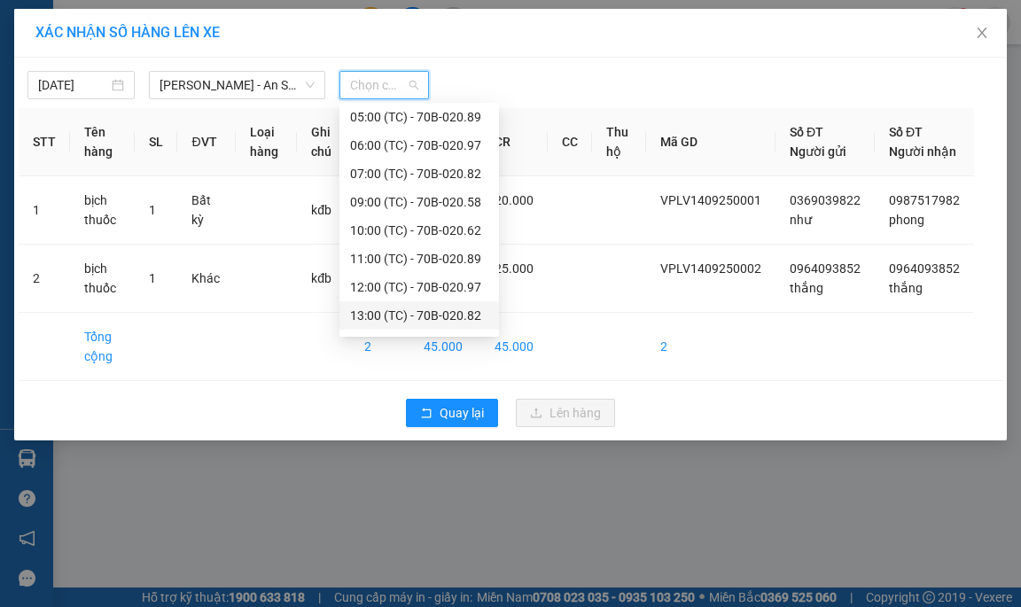
click at [405, 313] on div "13:00 (TC) - 70B-020.82" at bounding box center [419, 315] width 138 height 19
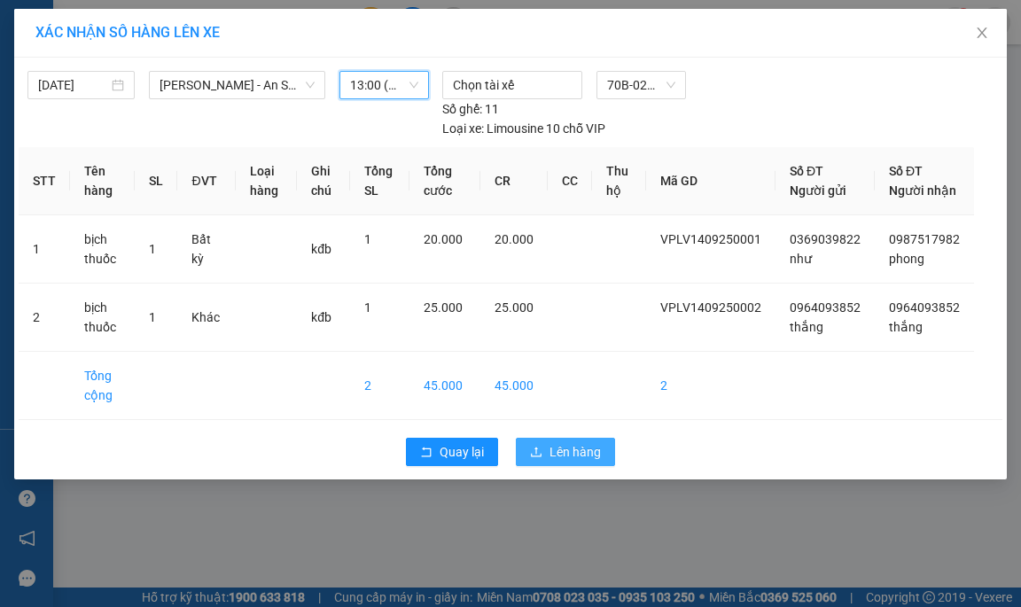
click at [568, 462] on span "Lên hàng" at bounding box center [575, 451] width 51 height 19
